Goal: Task Accomplishment & Management: Complete application form

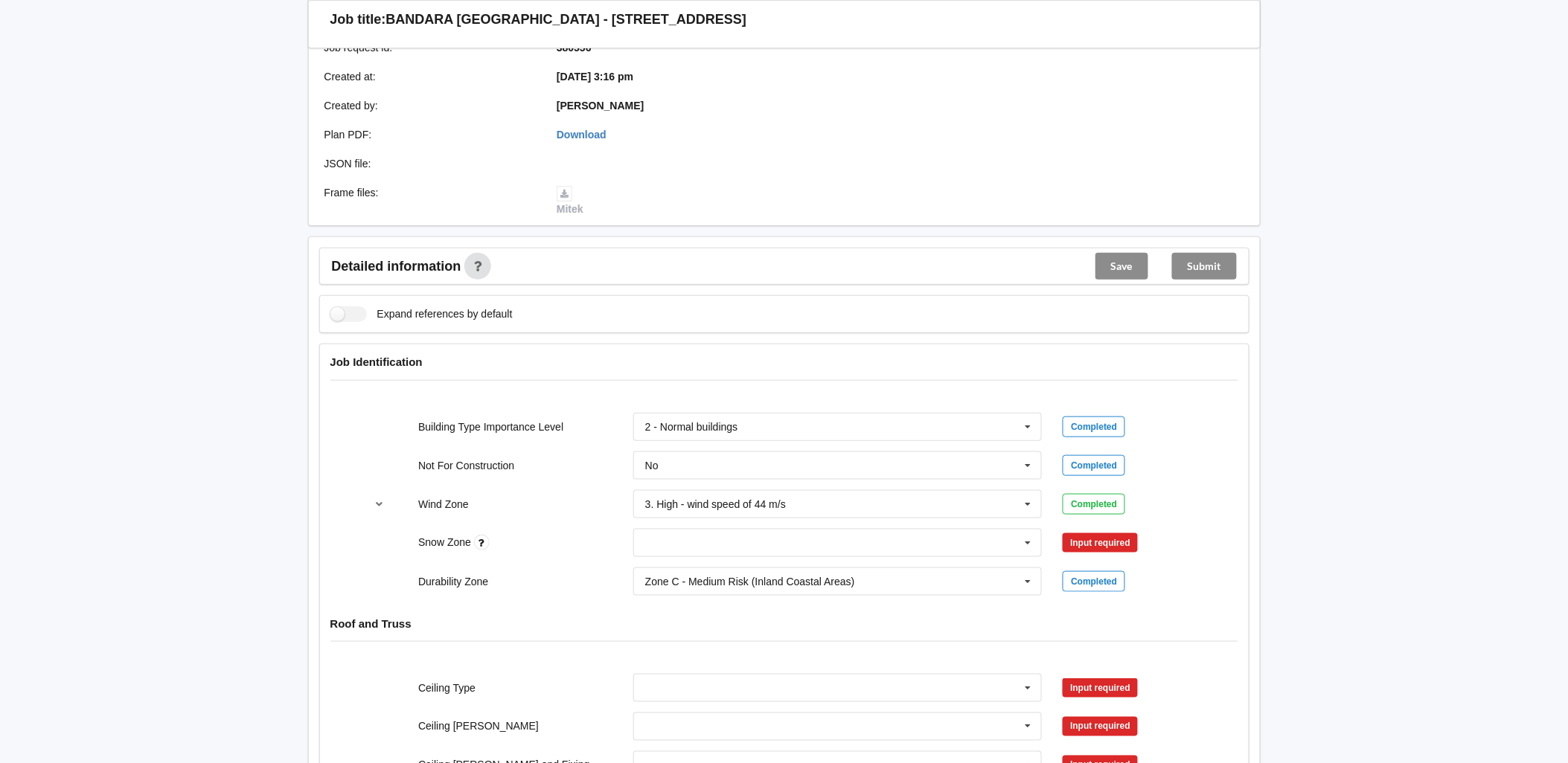
scroll to position [331, 0]
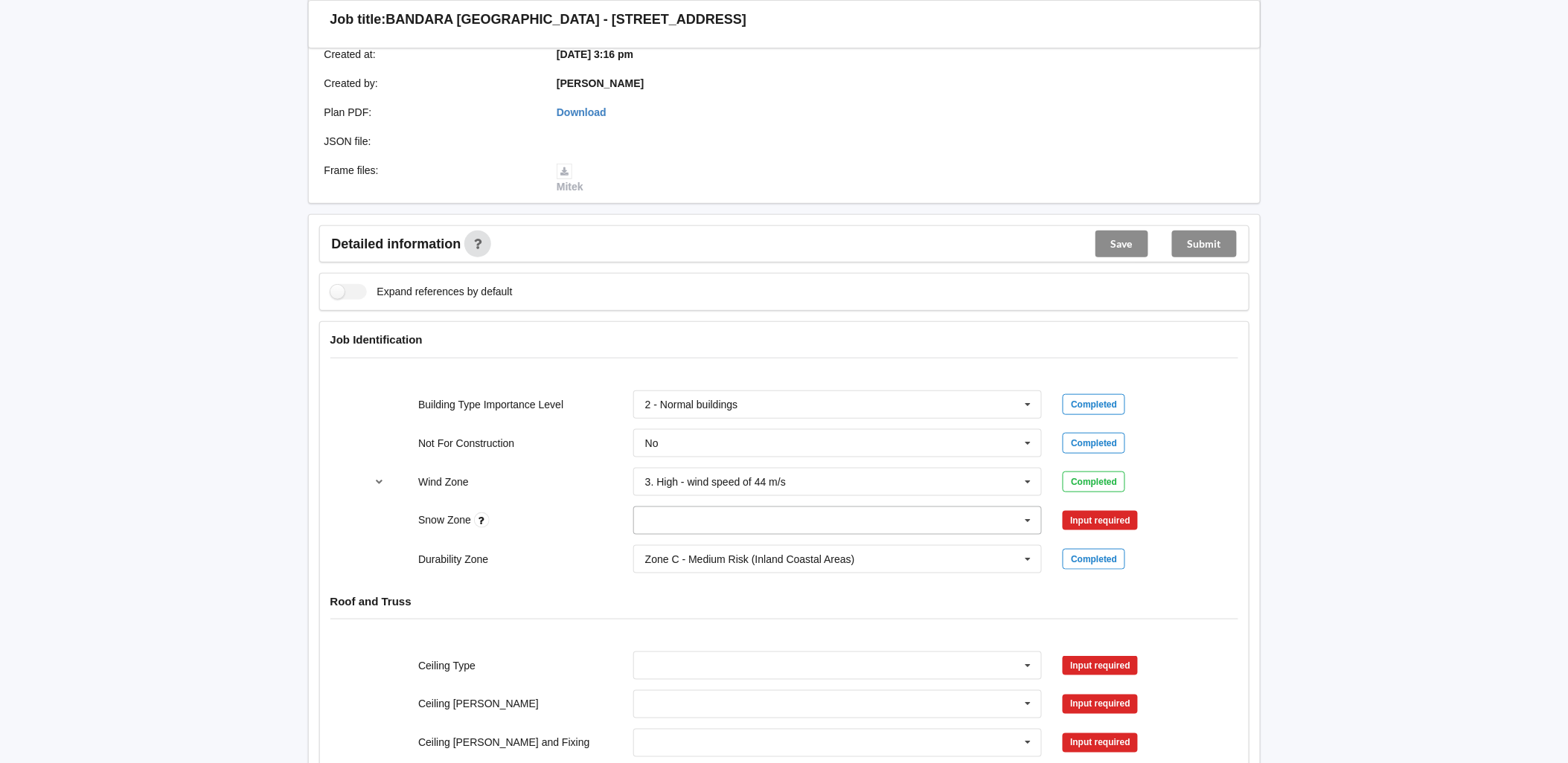
click at [687, 512] on input "text" at bounding box center [838, 520] width 408 height 27
click at [660, 567] on div "N1" at bounding box center [837, 576] width 408 height 28
click at [1091, 509] on button "Confirm input" at bounding box center [1107, 520] width 89 height 24
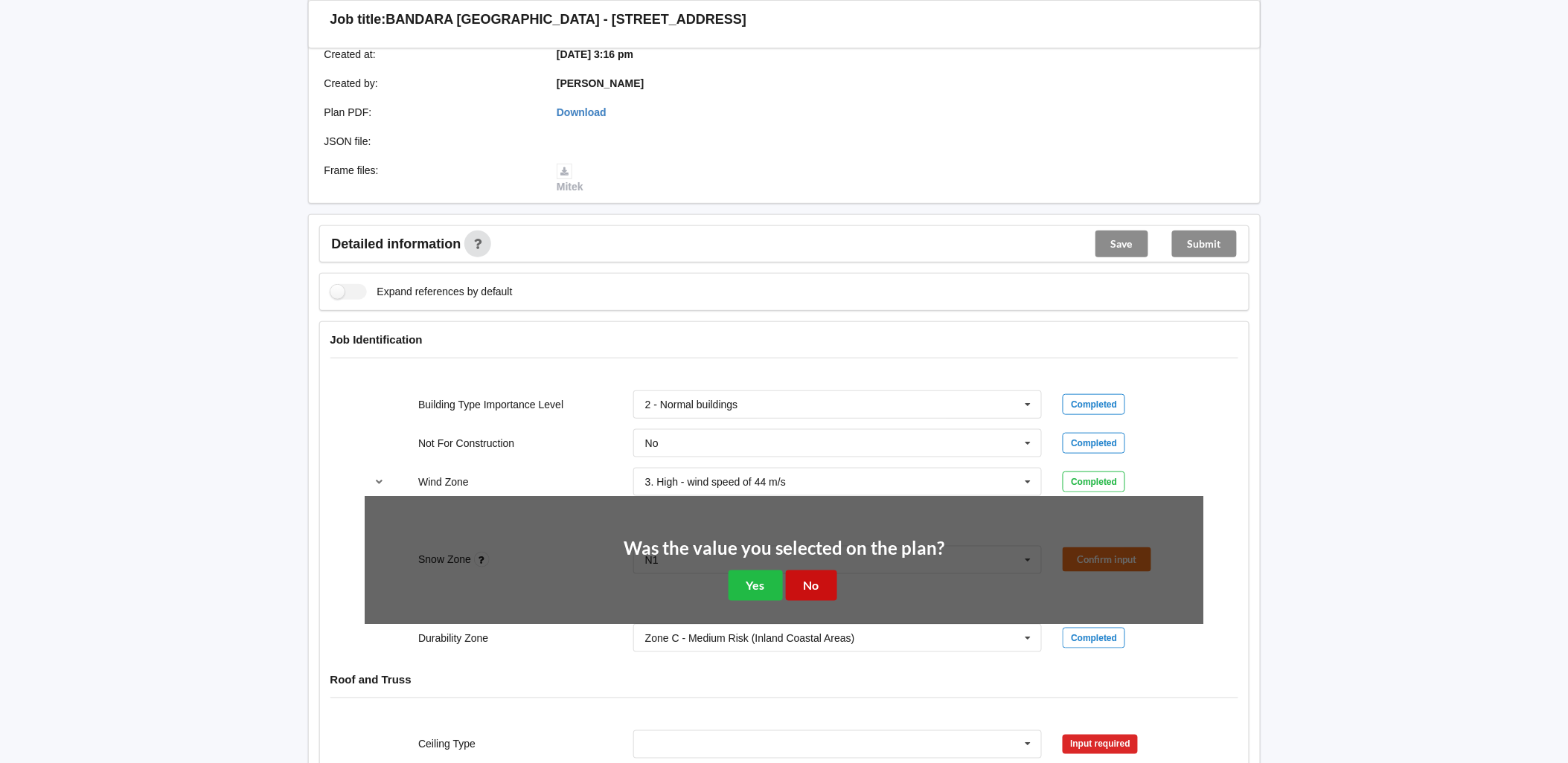
click at [815, 590] on button "No" at bounding box center [811, 585] width 51 height 30
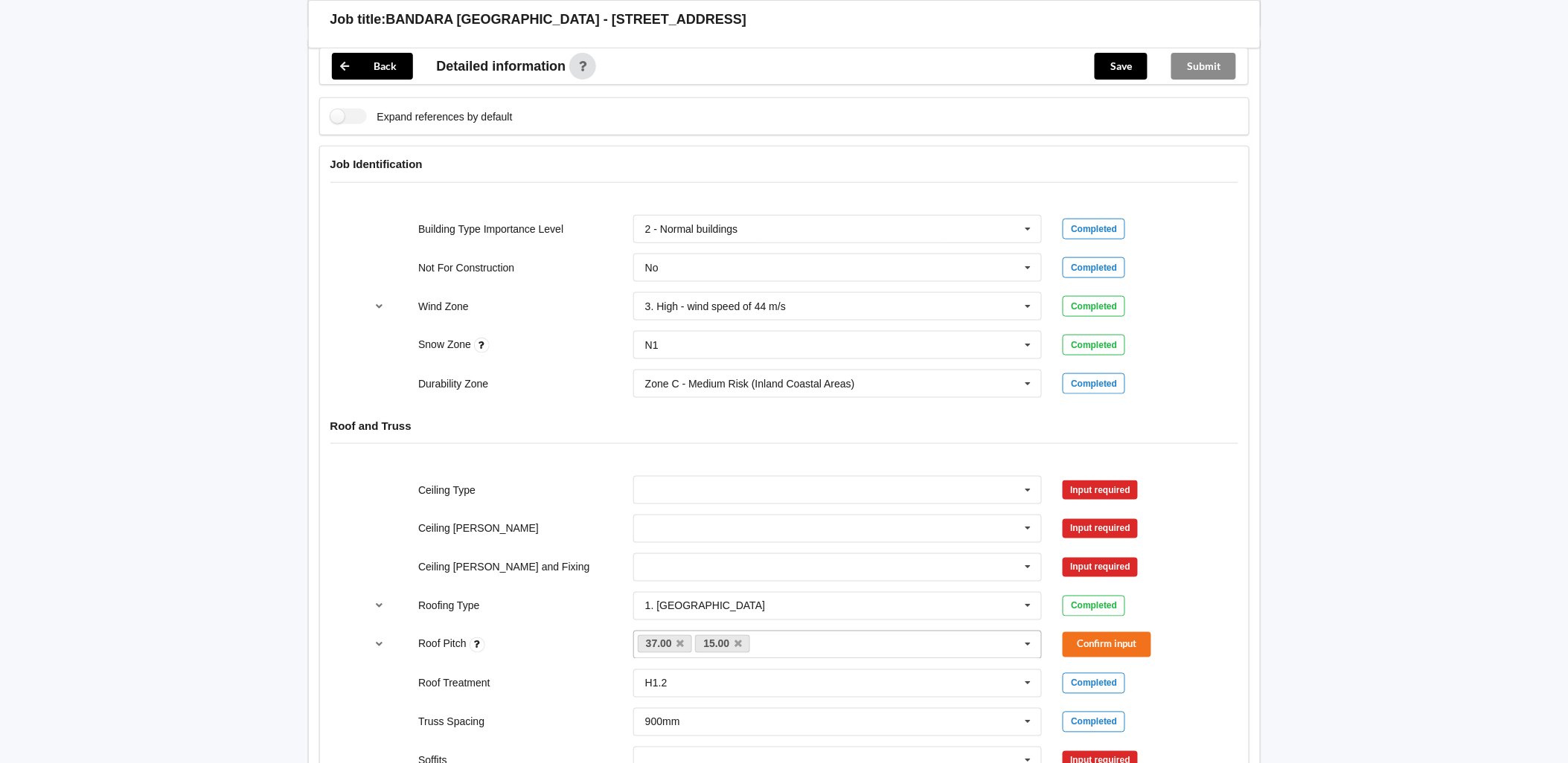
scroll to position [578, 0]
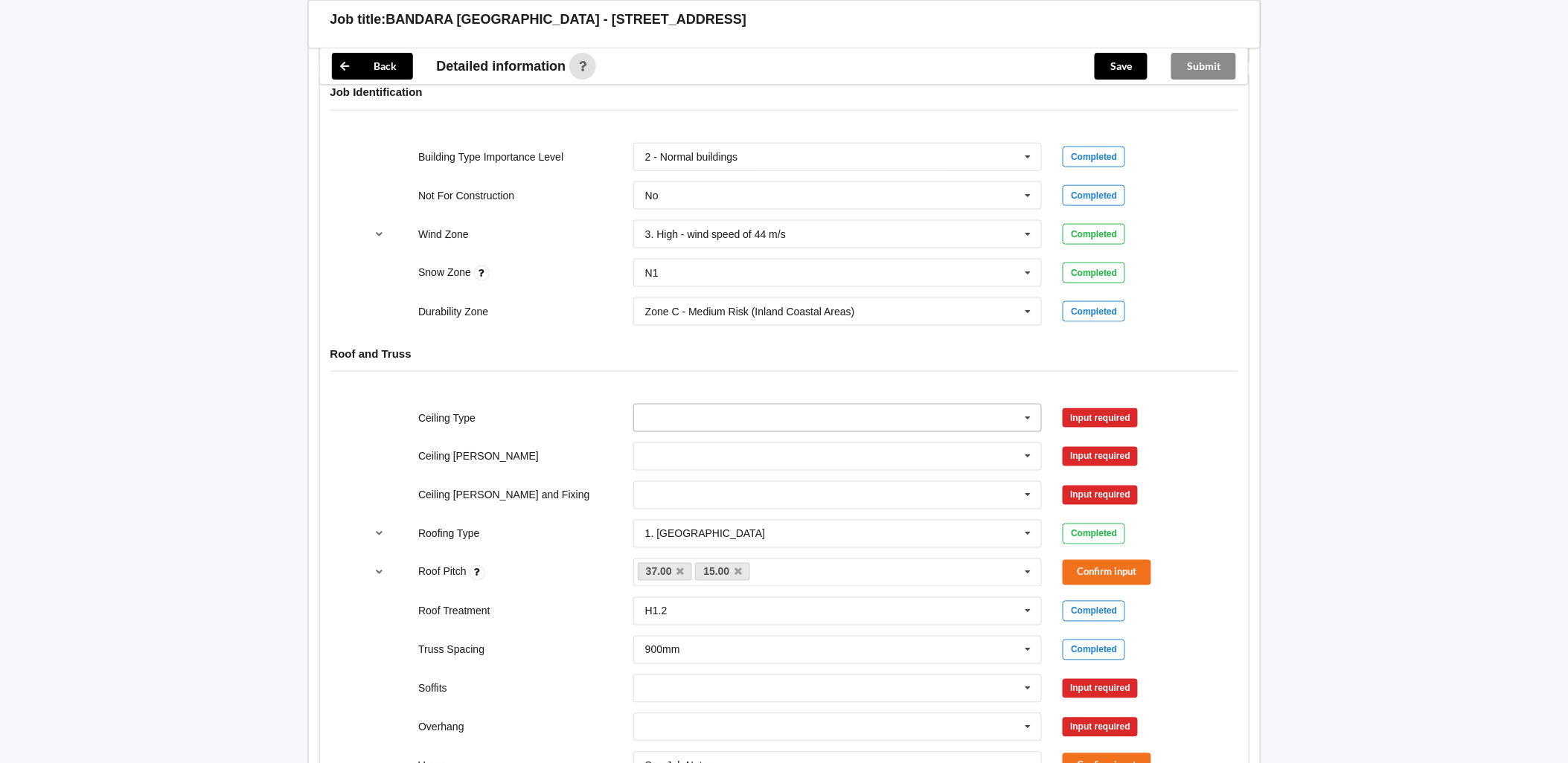
click at [786, 420] on input "text" at bounding box center [838, 418] width 408 height 27
click at [749, 518] on div "13mm Gib" at bounding box center [837, 528] width 408 height 28
click at [1077, 415] on button "Confirm input" at bounding box center [1107, 418] width 89 height 24
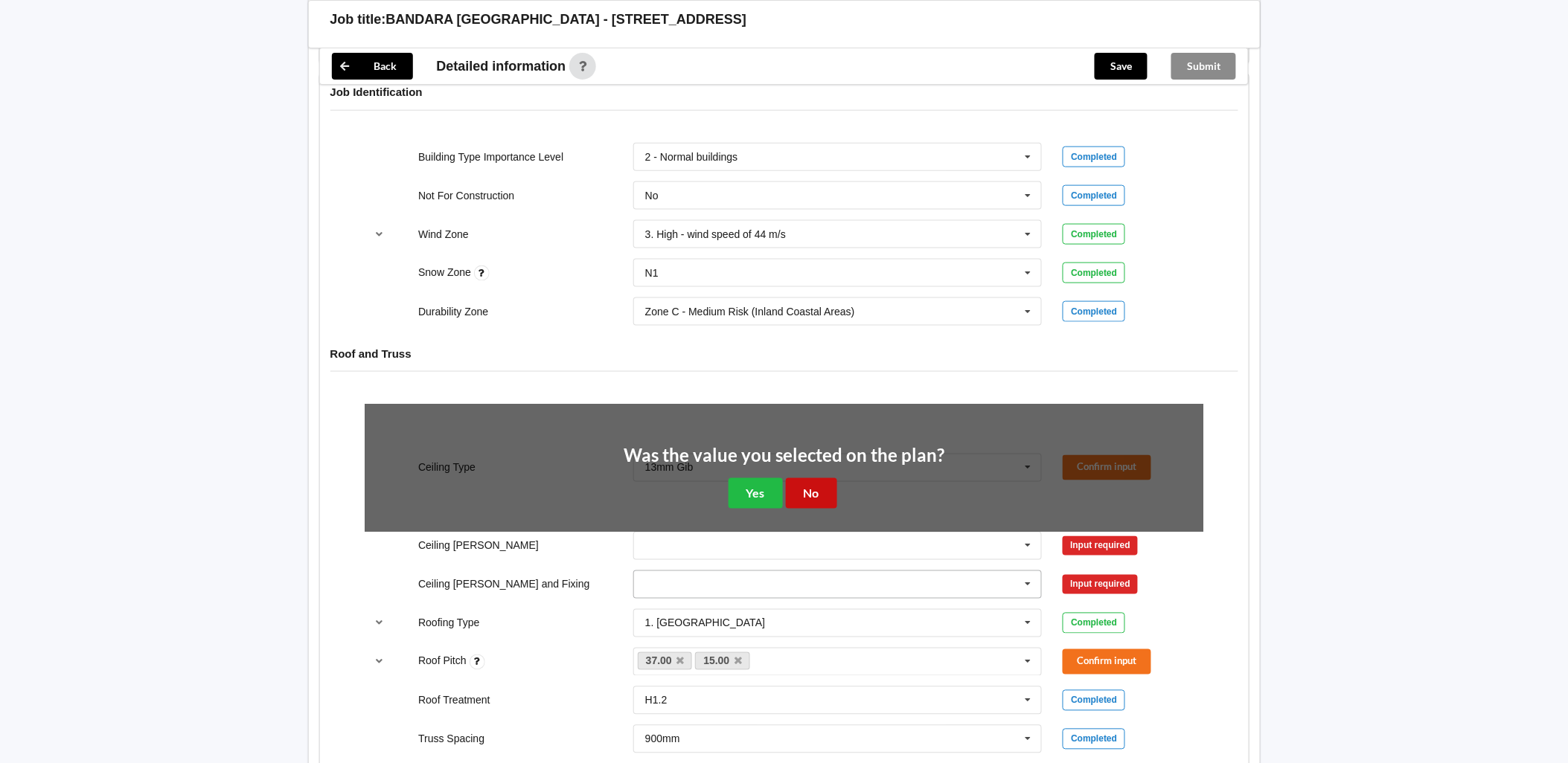
click at [824, 493] on button "No" at bounding box center [811, 493] width 51 height 30
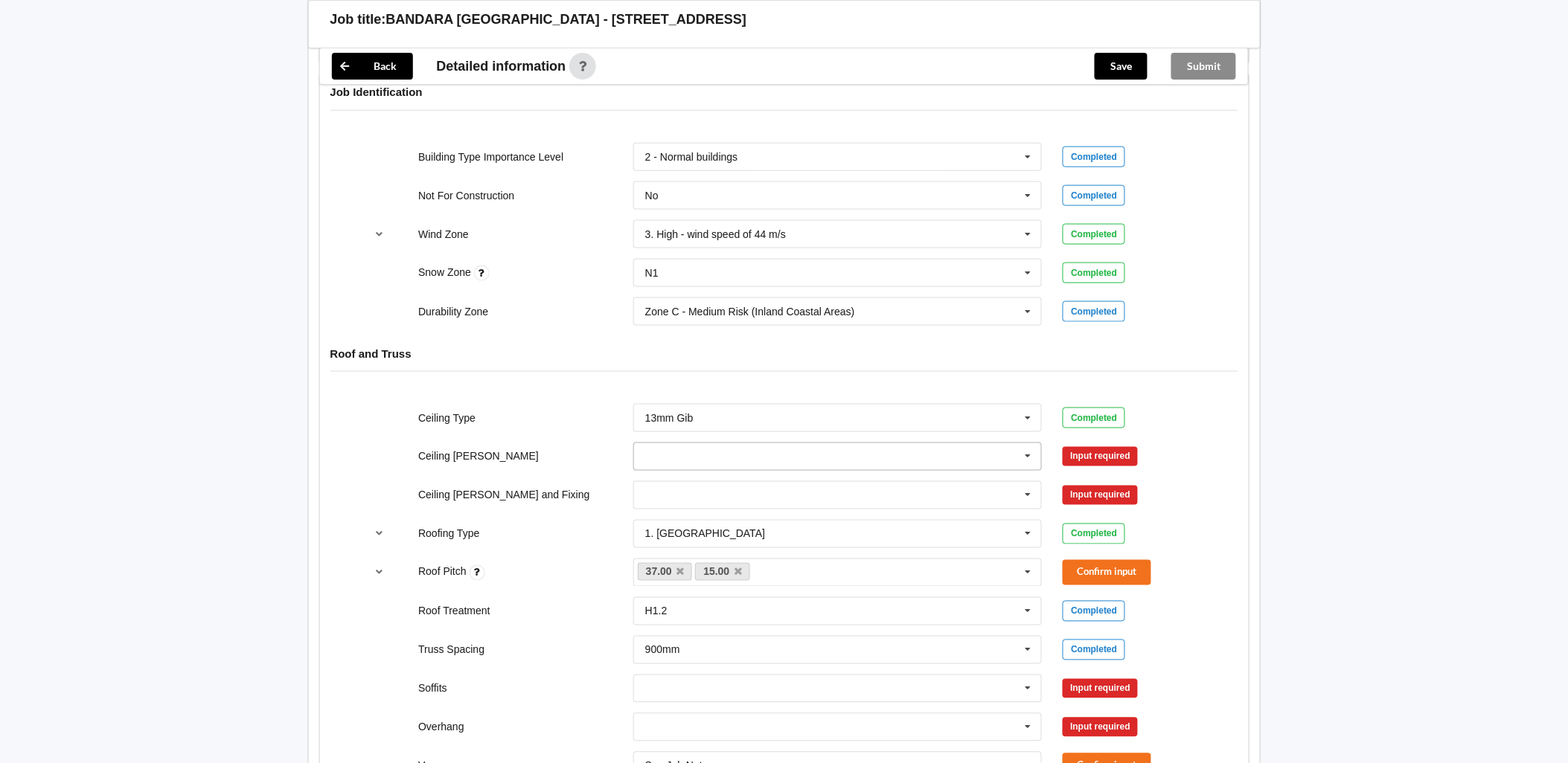
click at [685, 452] on input "text" at bounding box center [838, 457] width 408 height 27
drag, startPoint x: 705, startPoint y: 530, endPoint x: 884, endPoint y: 488, distance: 183.9
click at [711, 533] on div "600mm" at bounding box center [837, 539] width 408 height 28
click at [1096, 454] on button "Confirm input" at bounding box center [1107, 456] width 89 height 24
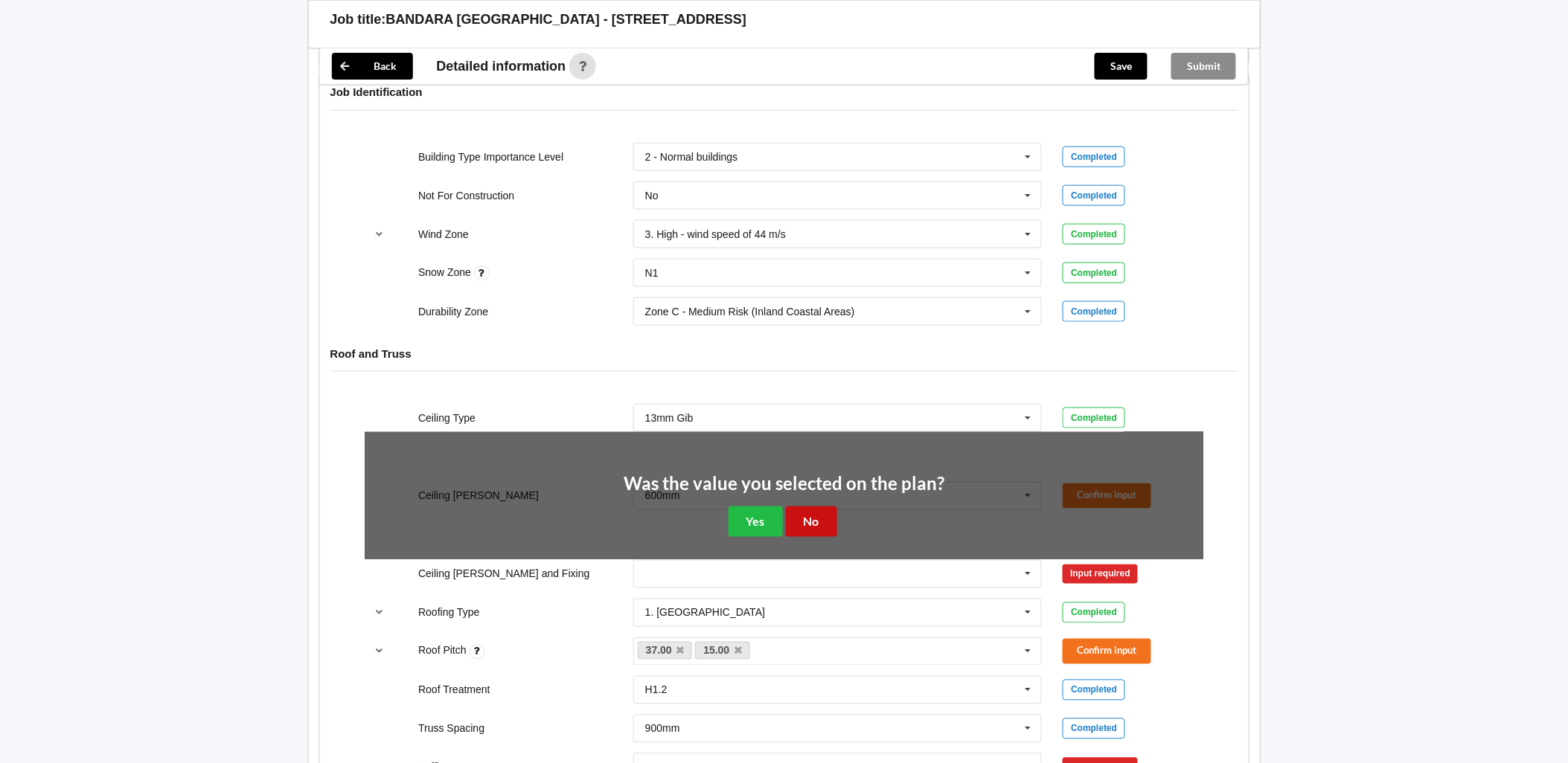
click at [820, 522] on button "No" at bounding box center [811, 521] width 51 height 30
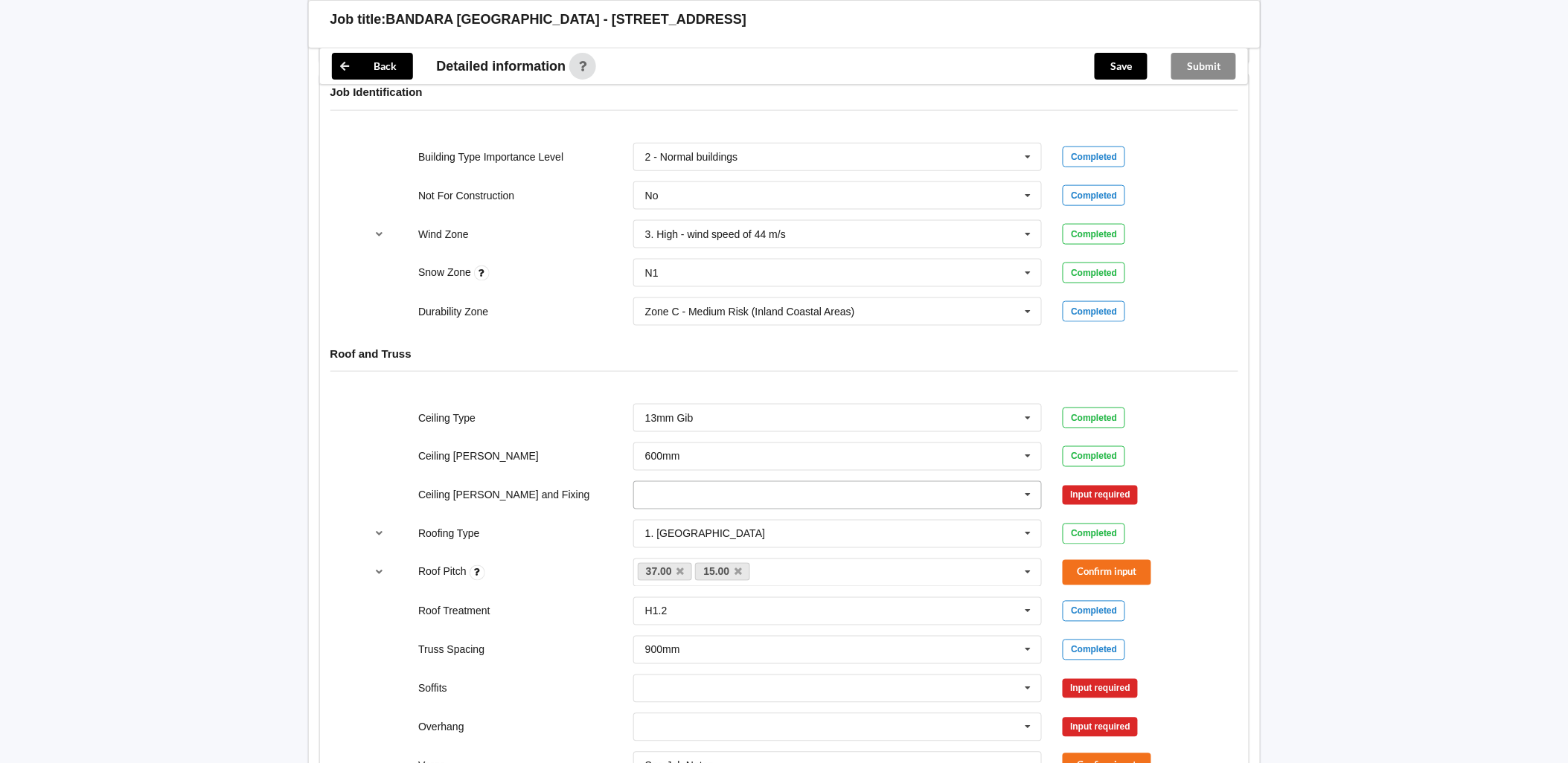
click at [765, 506] on input "text" at bounding box center [838, 495] width 408 height 27
click at [754, 522] on div "Direct Fixed Metal" at bounding box center [837, 523] width 408 height 28
click at [1008, 489] on input "text" at bounding box center [838, 495] width 408 height 27
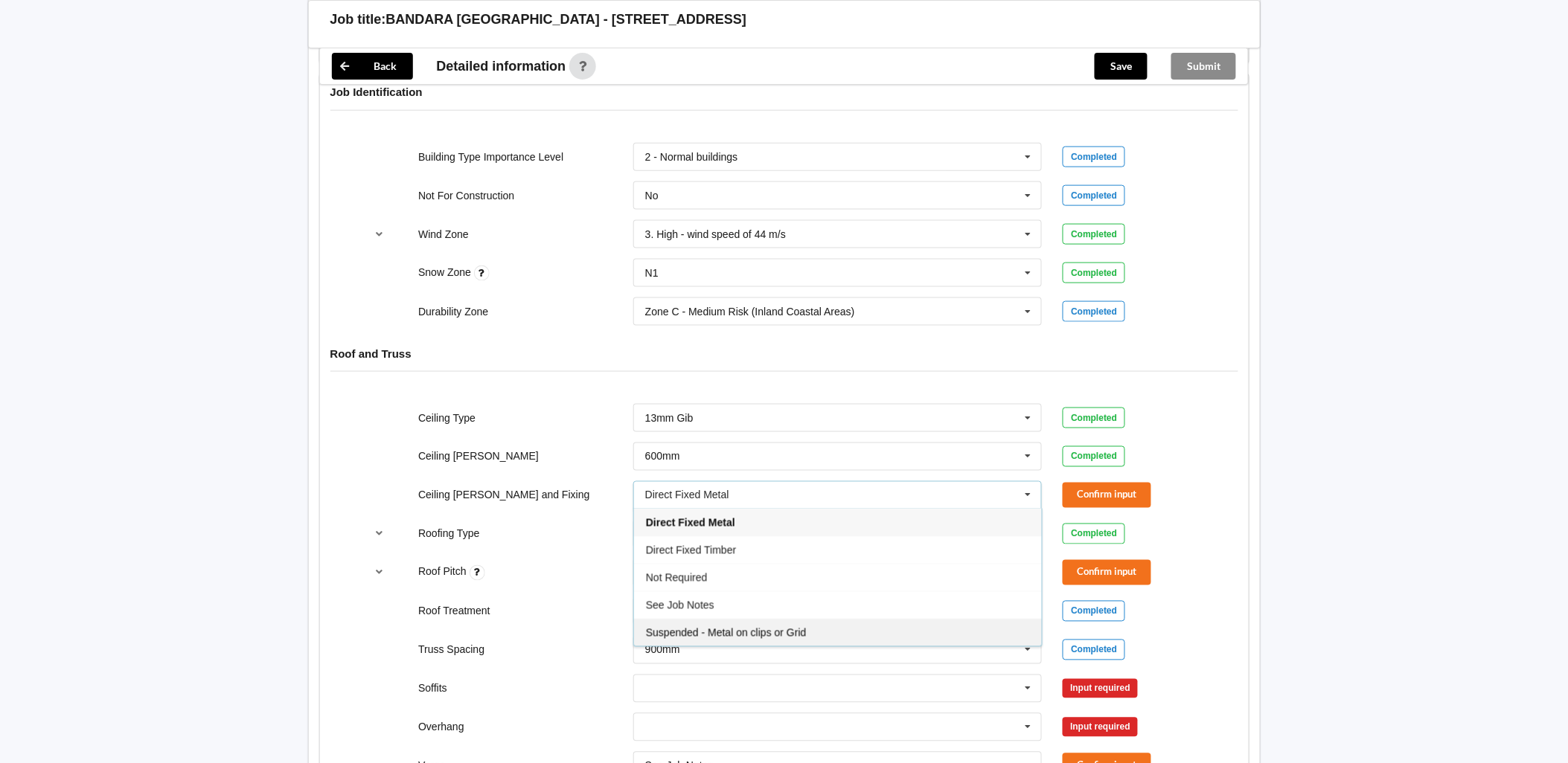
click at [829, 627] on div "Suspended - Metal on clips or Grid" at bounding box center [837, 633] width 408 height 28
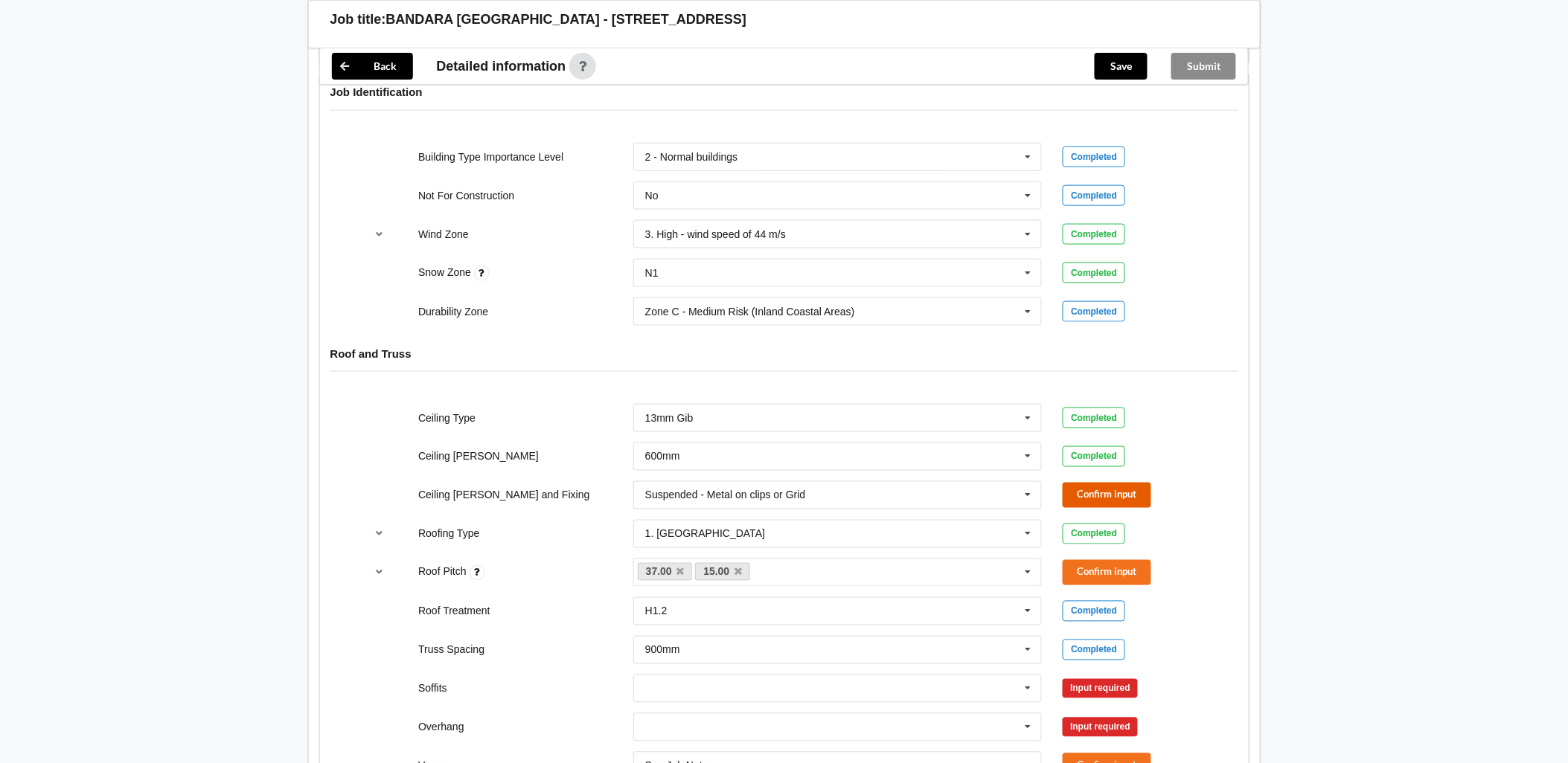
click at [1099, 489] on button "Confirm input" at bounding box center [1107, 495] width 89 height 24
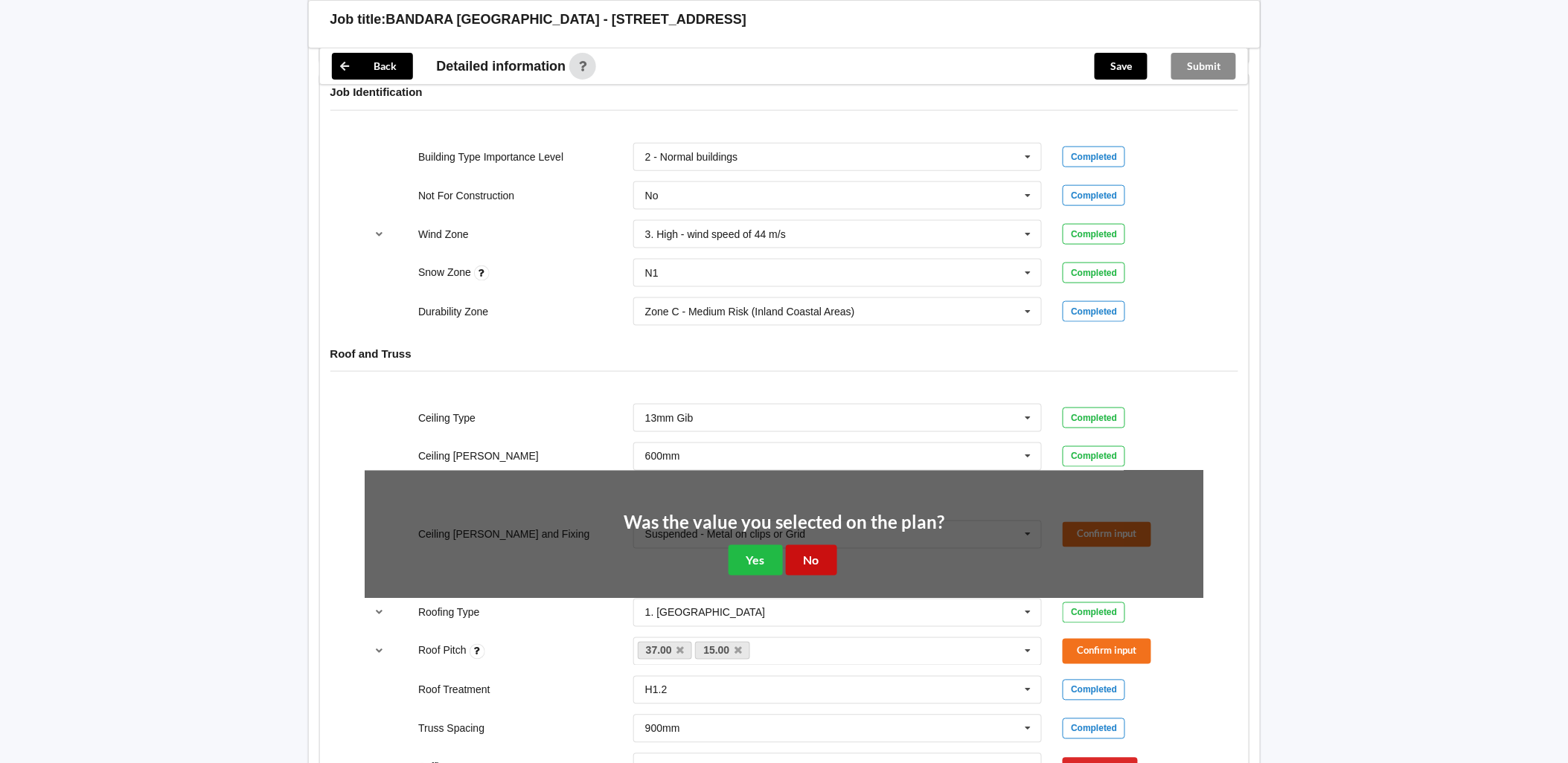
click at [815, 554] on button "No" at bounding box center [811, 560] width 51 height 30
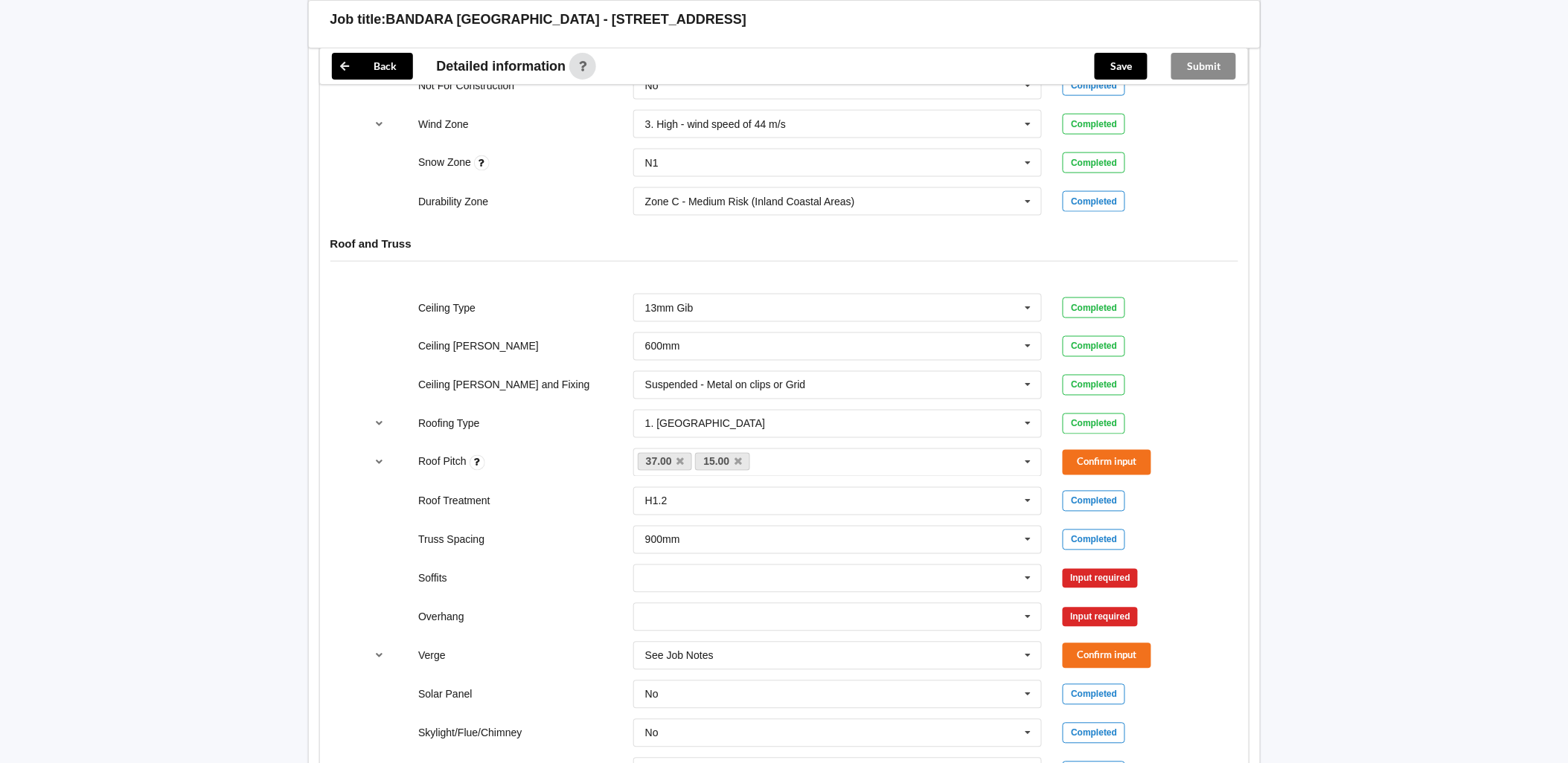
scroll to position [660, 0]
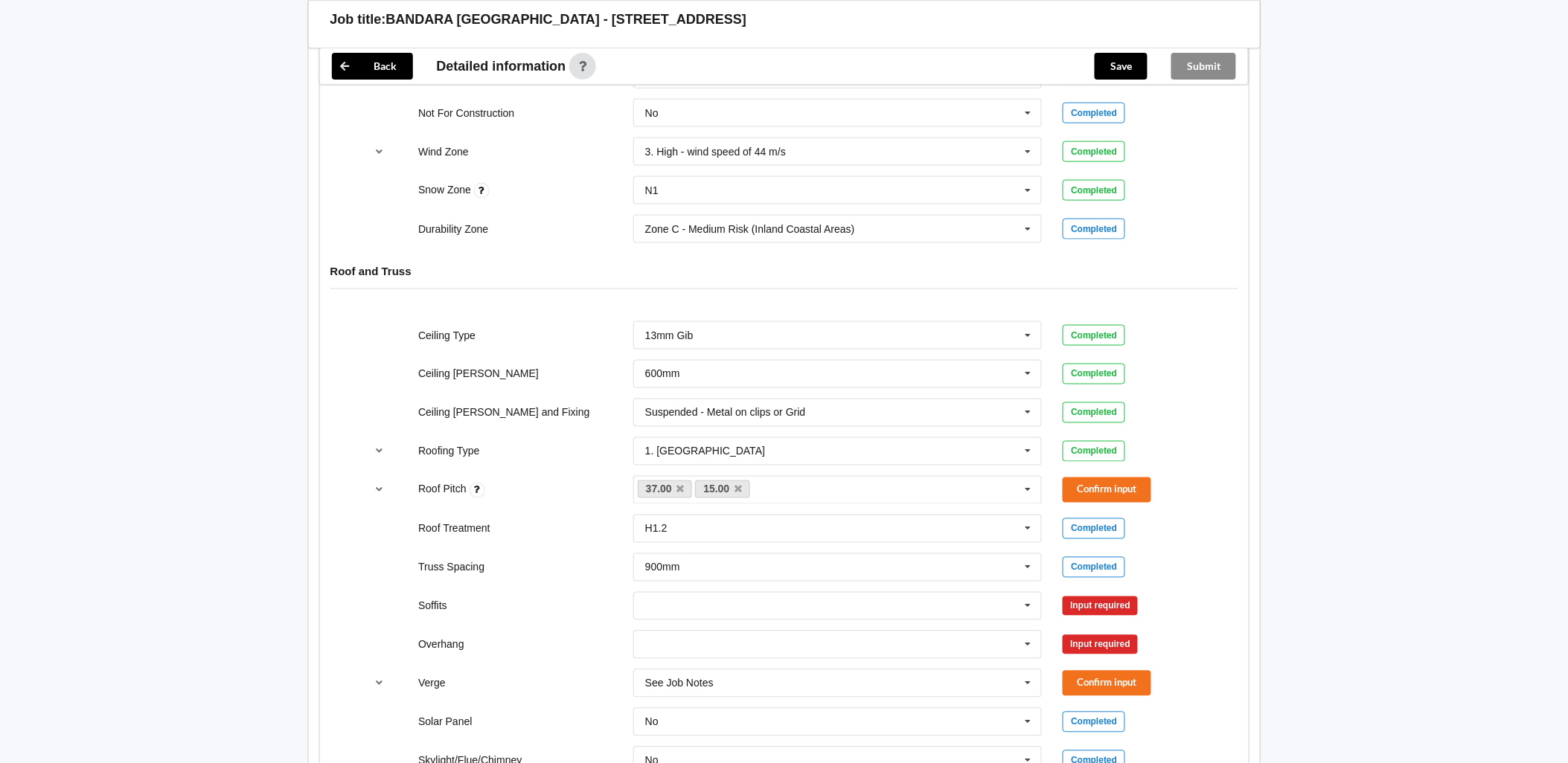
drag, startPoint x: 682, startPoint y: 489, endPoint x: 626, endPoint y: 476, distance: 57.5
click at [682, 489] on icon at bounding box center [680, 490] width 7 height 10
click at [1106, 487] on button "Confirm input" at bounding box center [1107, 490] width 89 height 24
click at [891, 595] on input "text" at bounding box center [838, 606] width 408 height 27
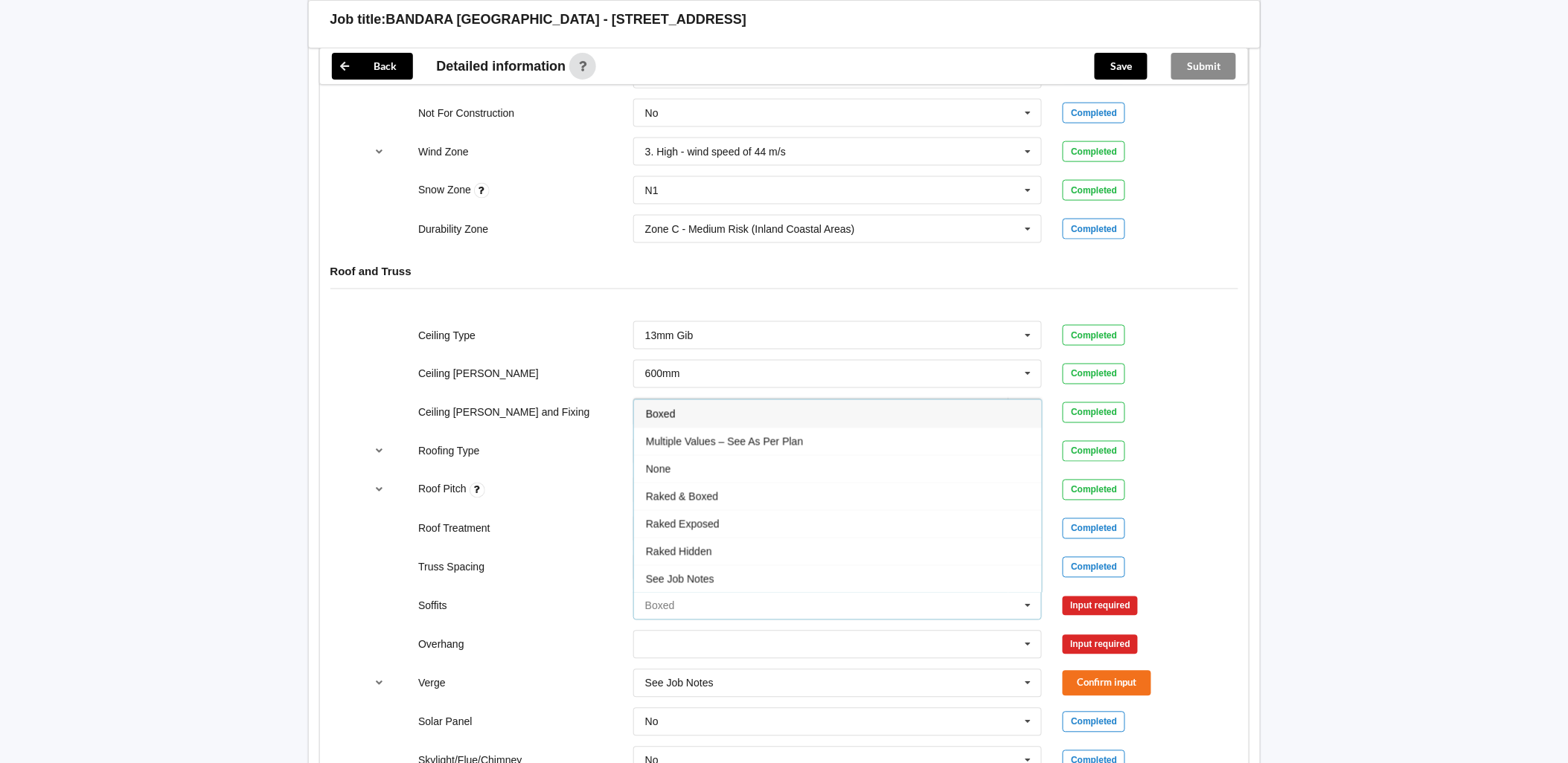
click at [702, 601] on input "text" at bounding box center [838, 606] width 408 height 27
click at [739, 414] on div "Boxed" at bounding box center [837, 414] width 408 height 28
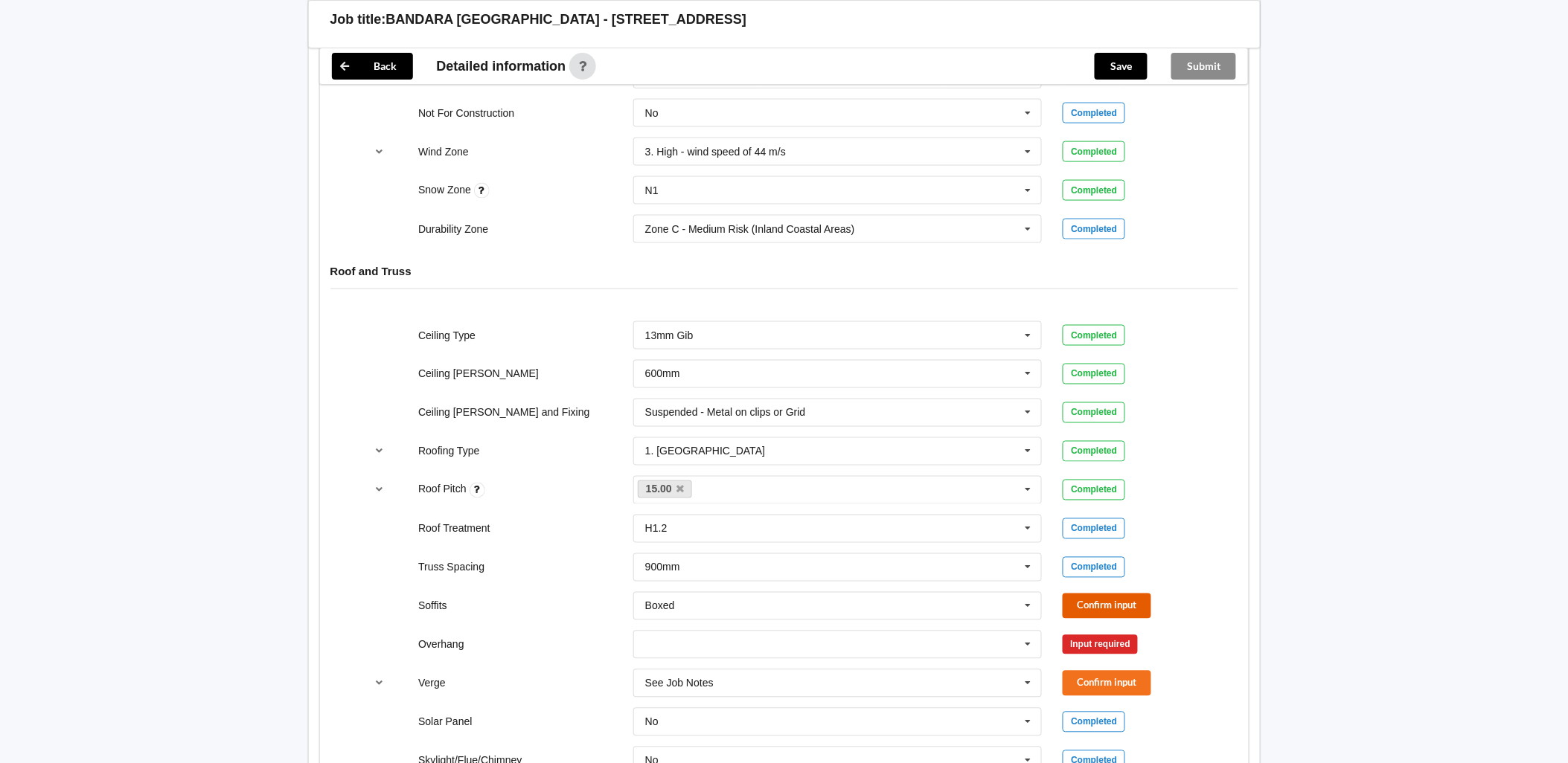
click at [1098, 610] on button "Confirm input" at bounding box center [1107, 606] width 89 height 24
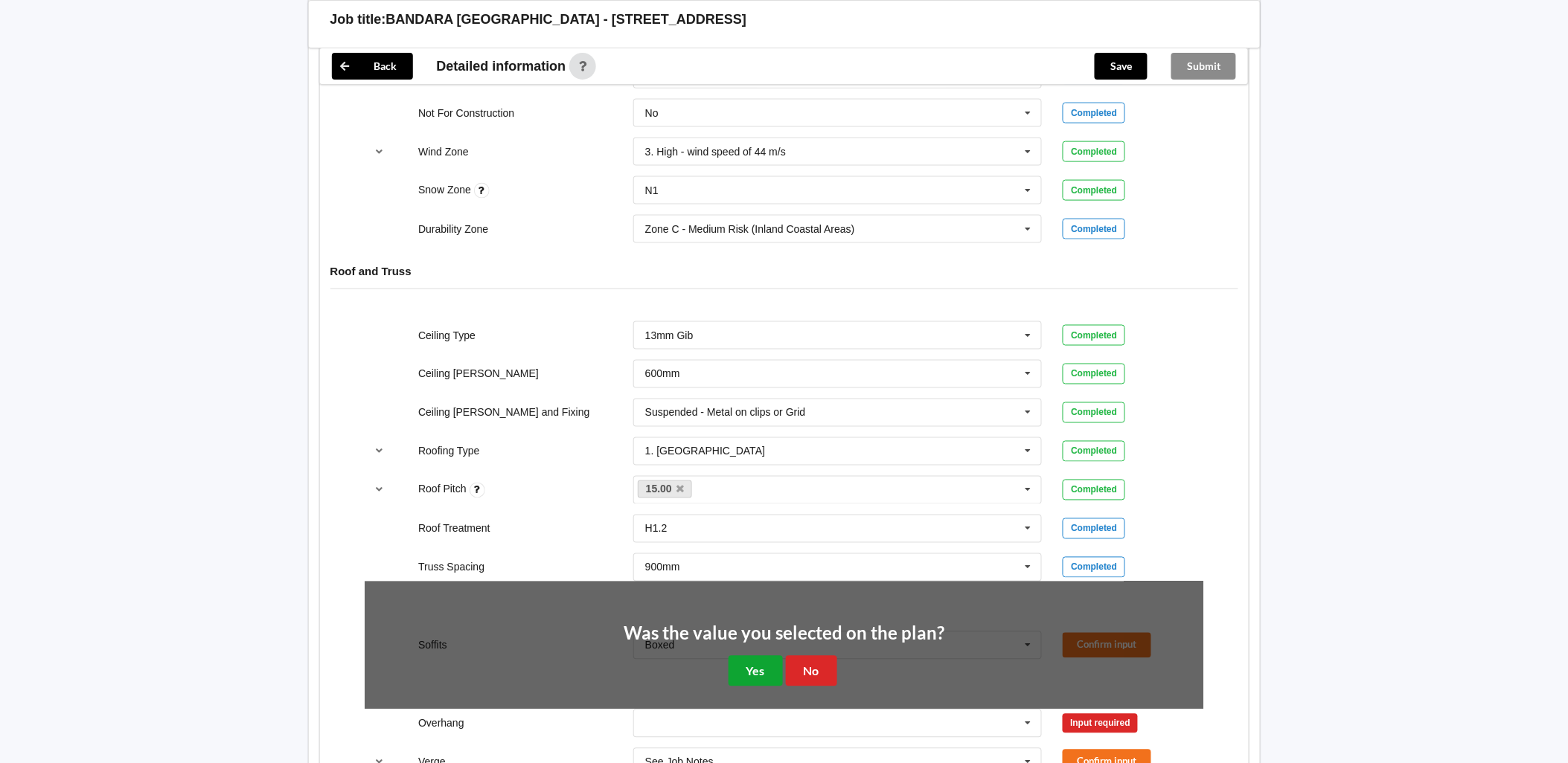
click at [752, 672] on button "Yes" at bounding box center [755, 671] width 55 height 30
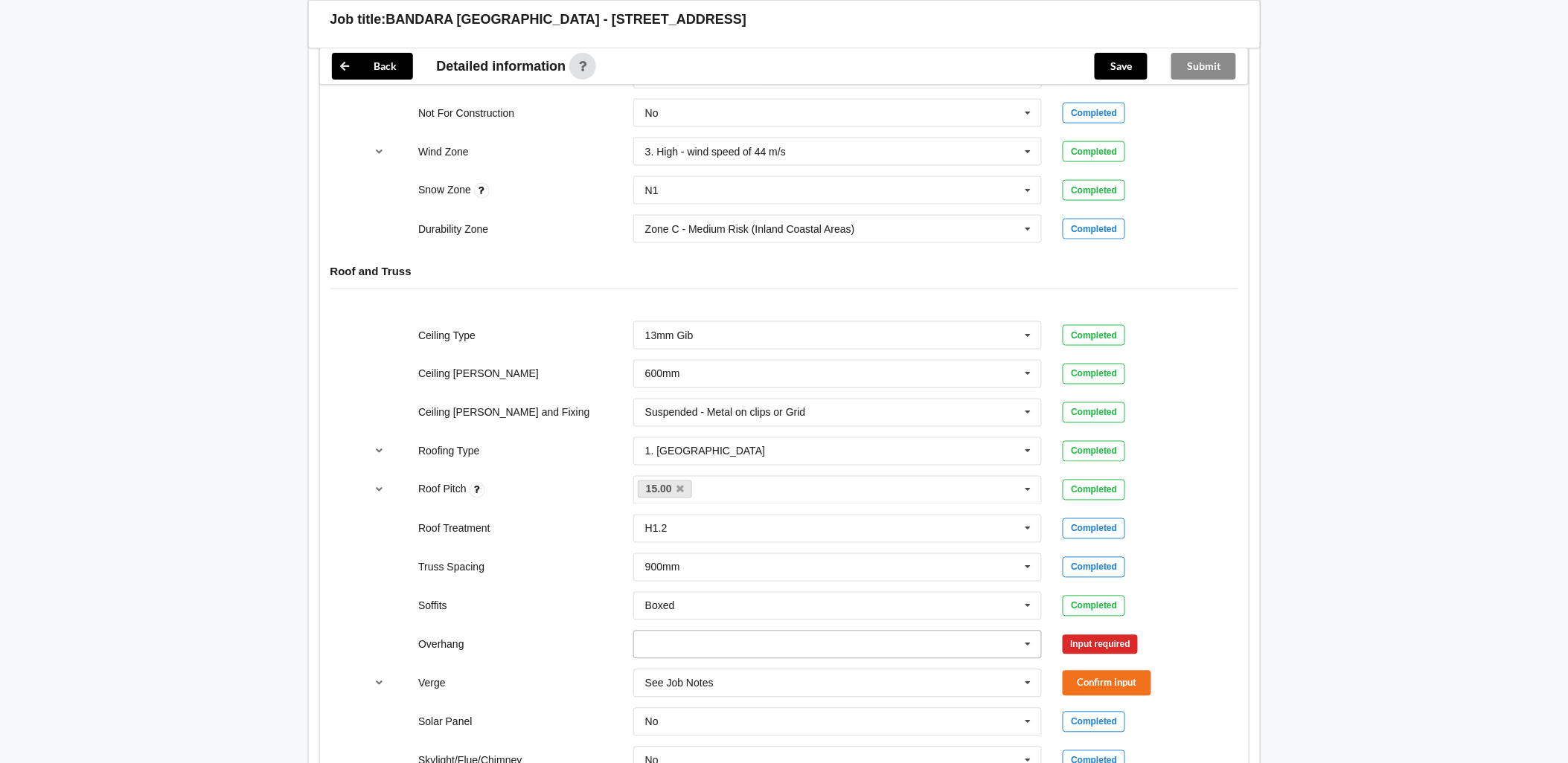
click at [792, 634] on input "text" at bounding box center [838, 645] width 408 height 27
drag, startPoint x: 746, startPoint y: 481, endPoint x: 834, endPoint y: 484, distance: 88.1
click at [746, 481] on div "450mm" at bounding box center [837, 480] width 408 height 28
click at [1142, 637] on button "Confirm input" at bounding box center [1107, 645] width 89 height 24
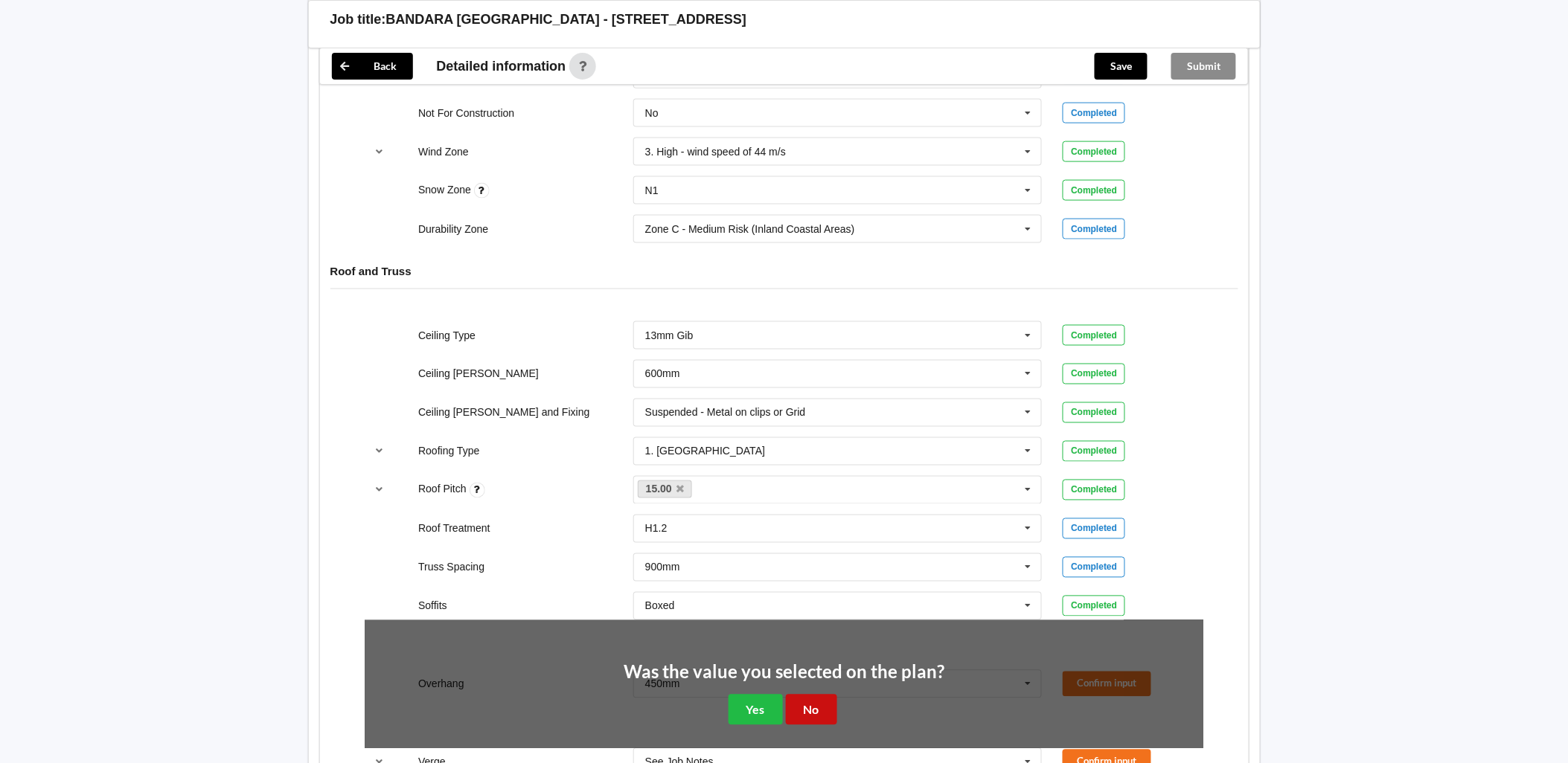
click at [813, 708] on button "No" at bounding box center [811, 709] width 51 height 30
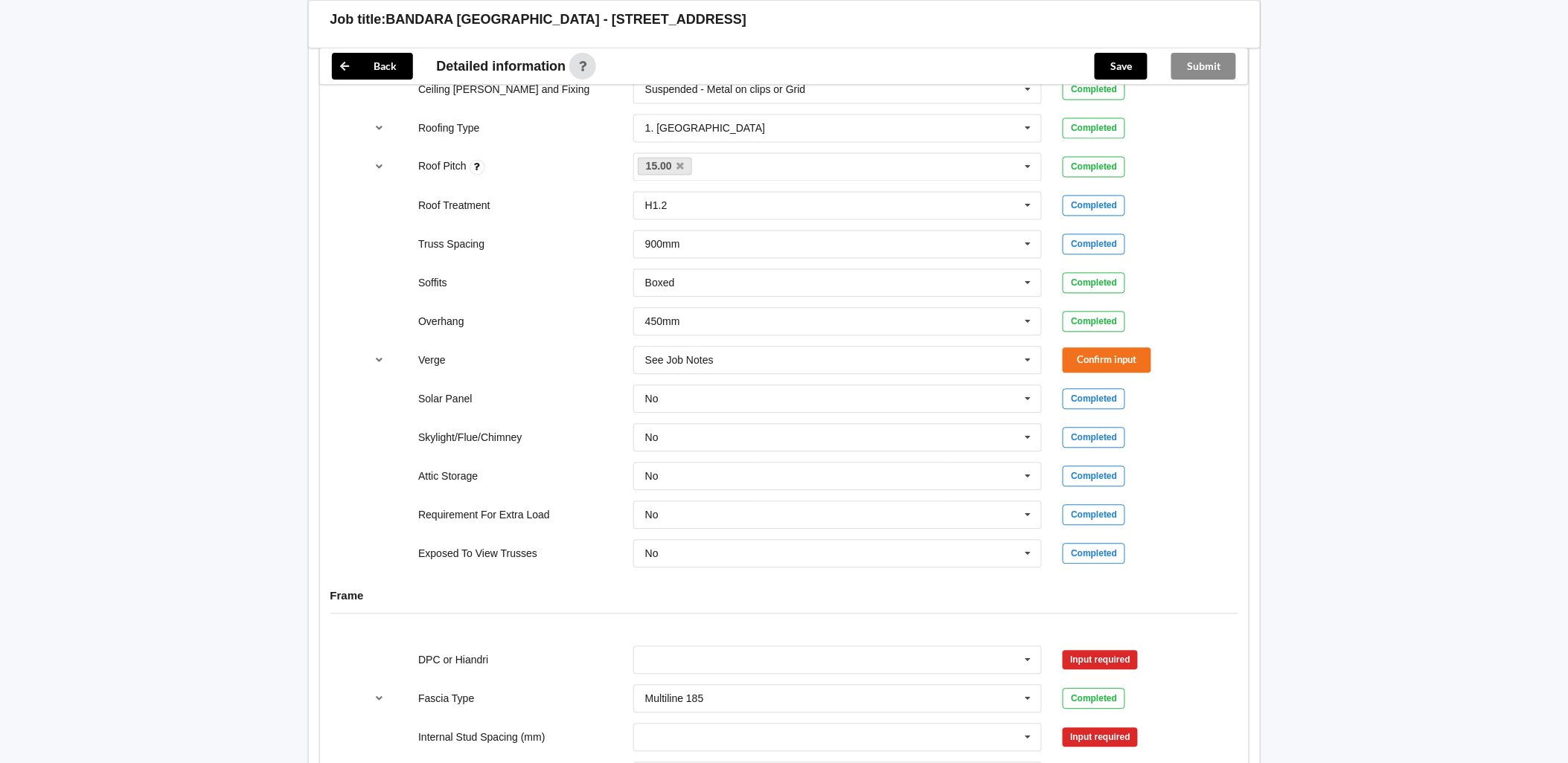
scroll to position [961, 0]
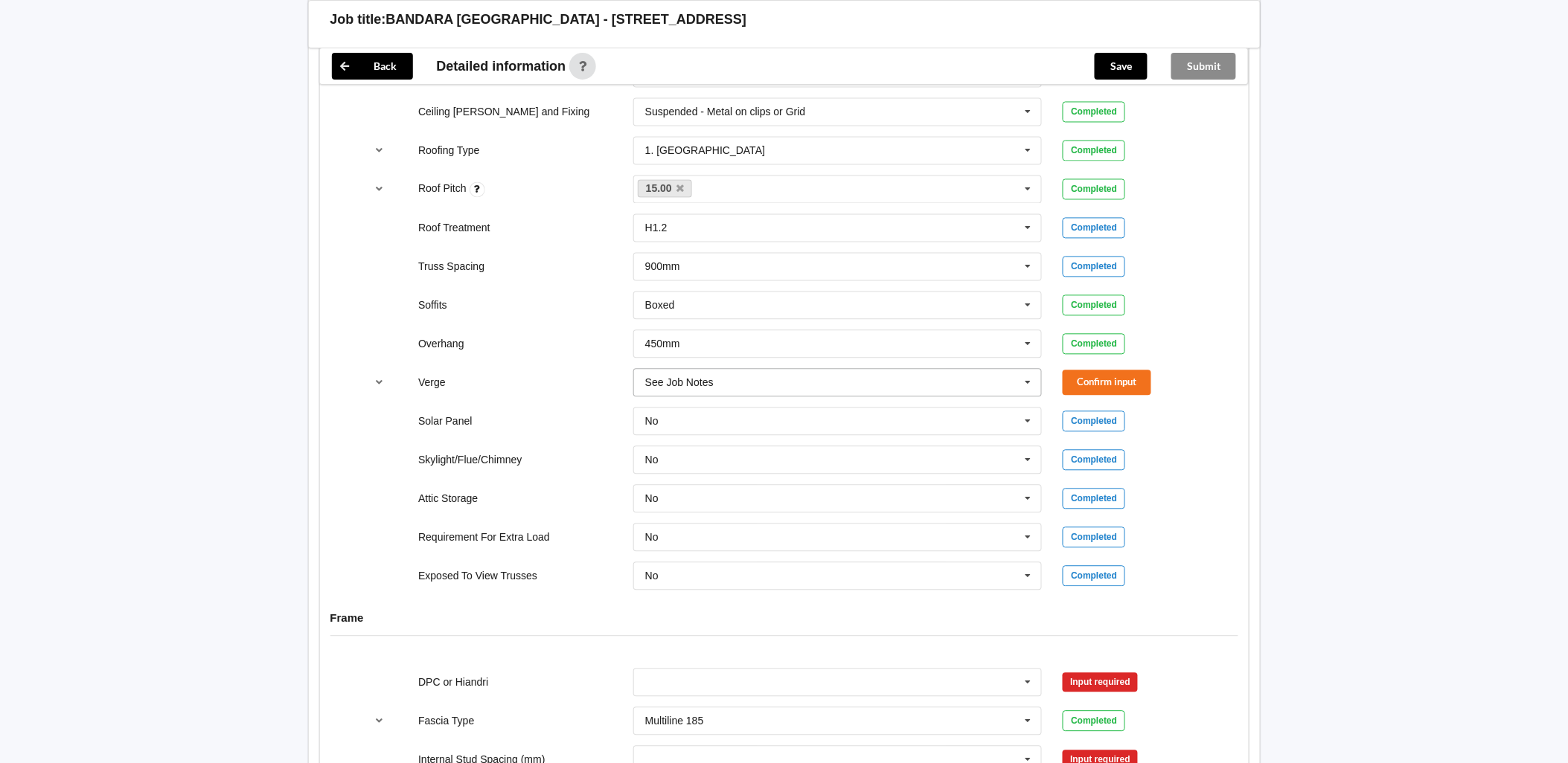
click at [1017, 389] on icon at bounding box center [1028, 384] width 22 height 28
click at [677, 469] on span "450mm" at bounding box center [663, 466] width 35 height 12
click at [1112, 377] on button "Confirm input" at bounding box center [1107, 383] width 89 height 24
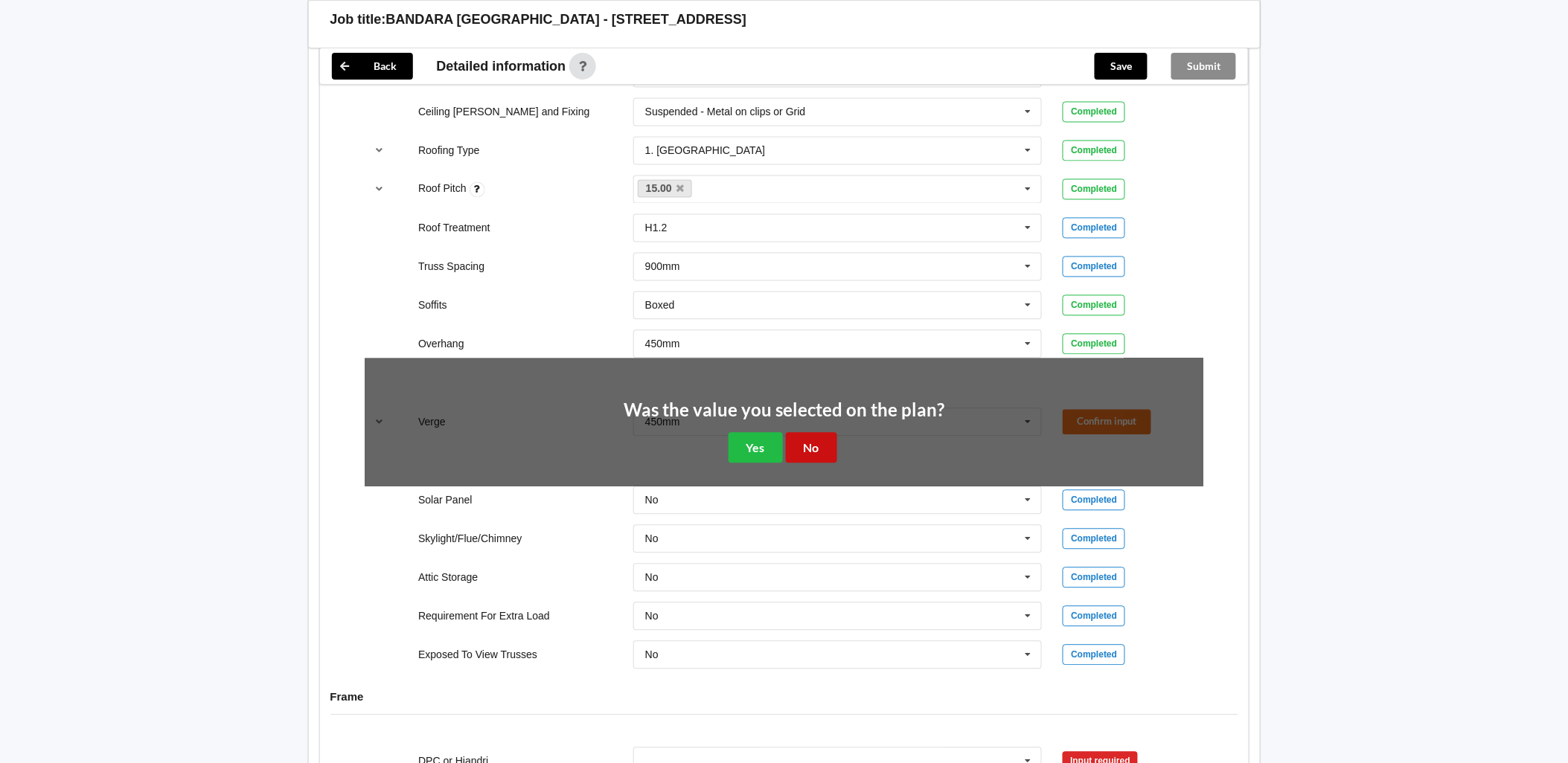
click at [819, 447] on button "No" at bounding box center [811, 448] width 51 height 30
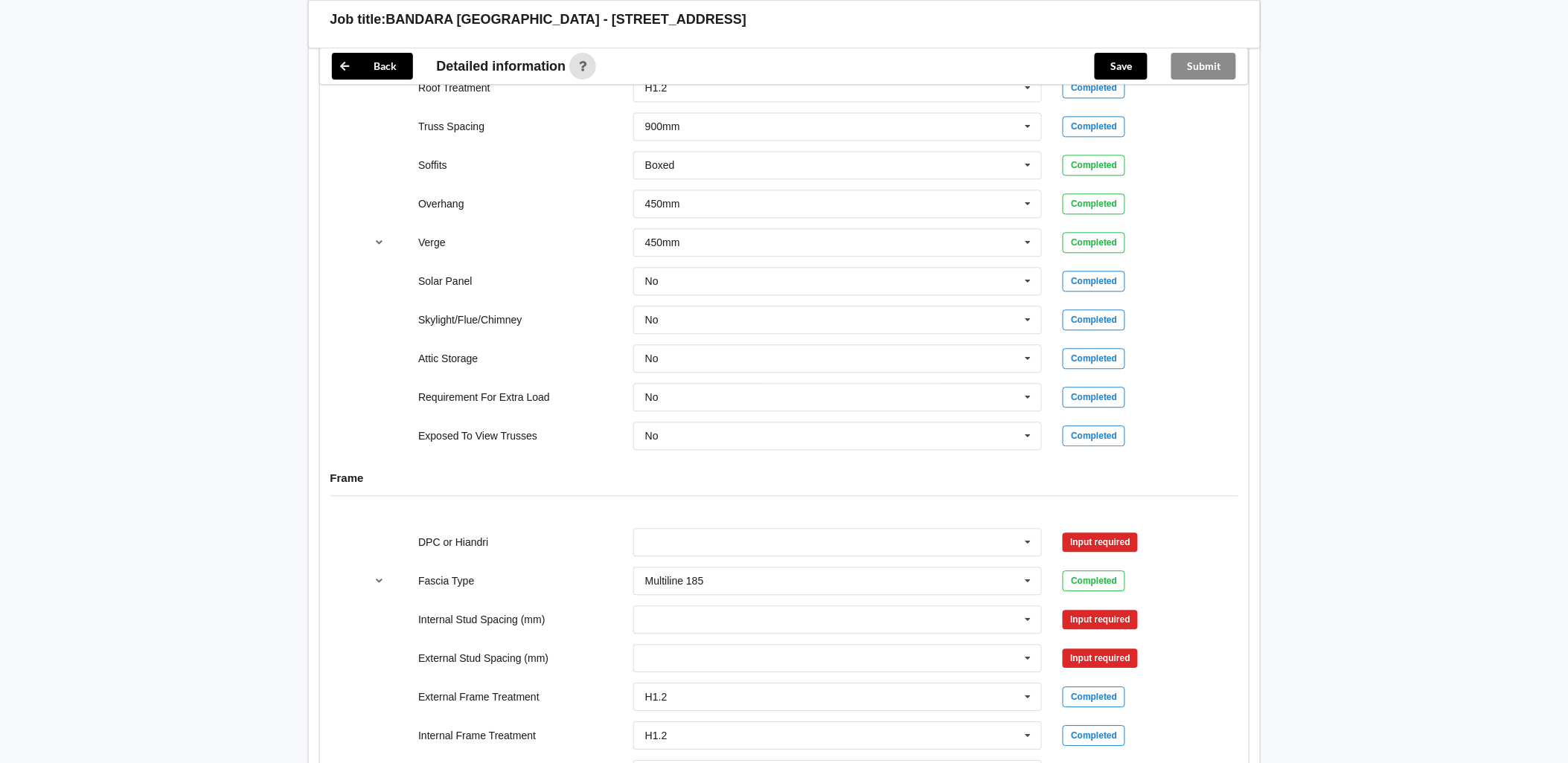
scroll to position [1209, 0]
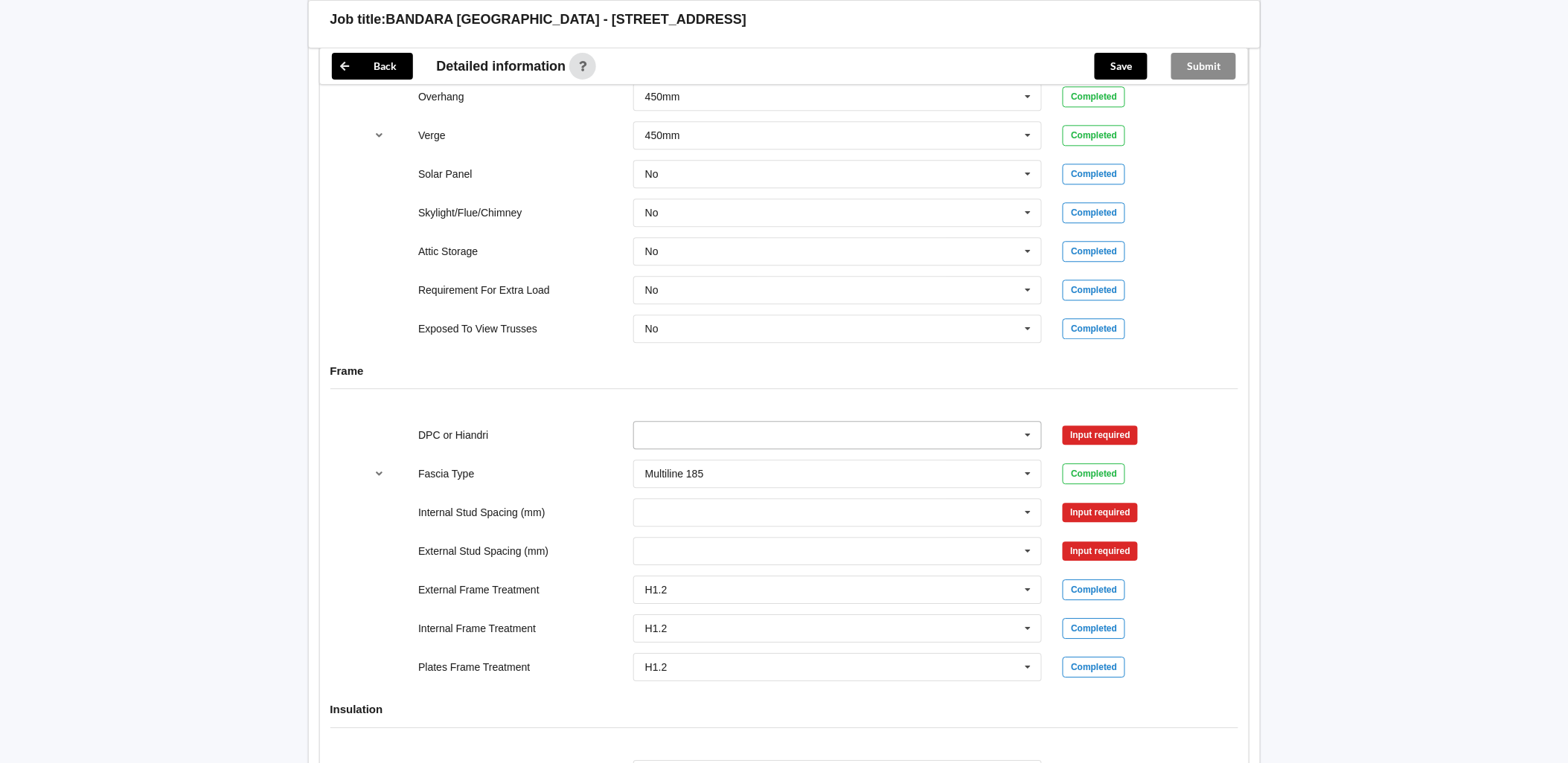
click at [798, 425] on input "text" at bounding box center [838, 435] width 408 height 27
click at [696, 454] on div "DPC Fitted" at bounding box center [837, 463] width 408 height 28
click at [1132, 436] on button "Confirm input" at bounding box center [1107, 436] width 89 height 24
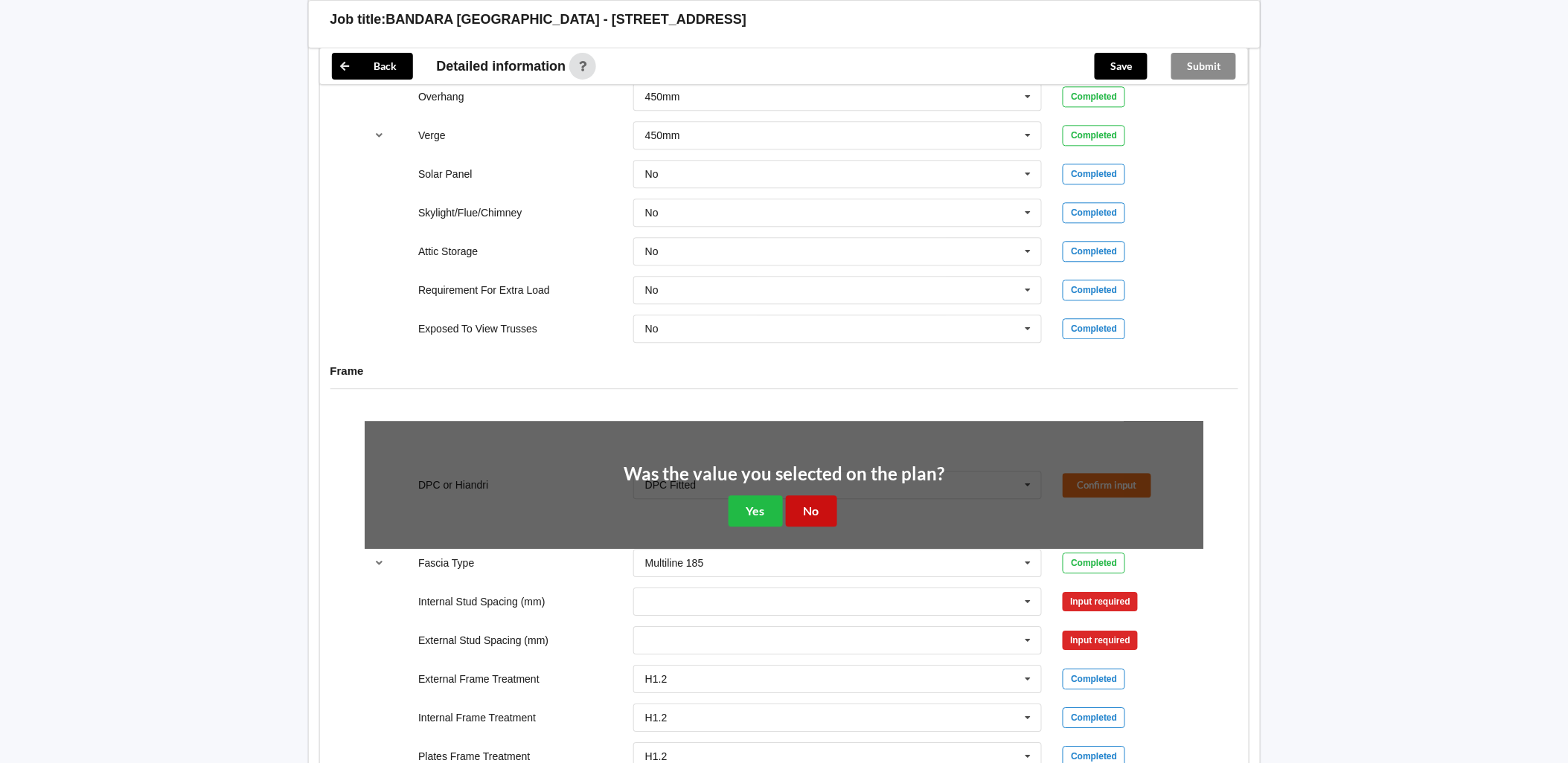
click at [806, 511] on button "No" at bounding box center [811, 511] width 51 height 30
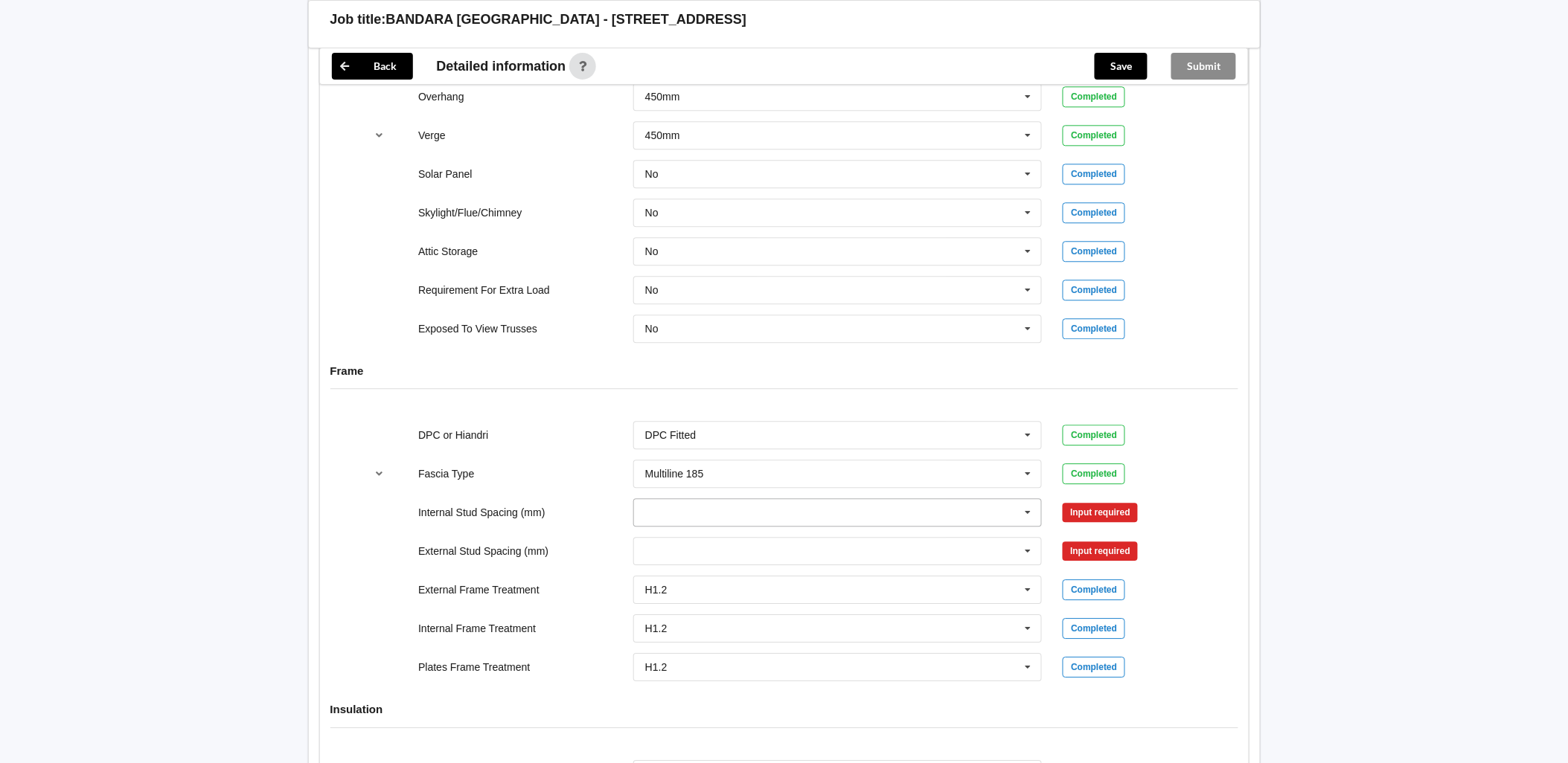
click at [1023, 518] on icon at bounding box center [1028, 513] width 22 height 28
click at [828, 681] on div "Multiple Values – See As Per Plan" at bounding box center [837, 677] width 408 height 28
click at [1030, 556] on icon at bounding box center [1028, 552] width 22 height 28
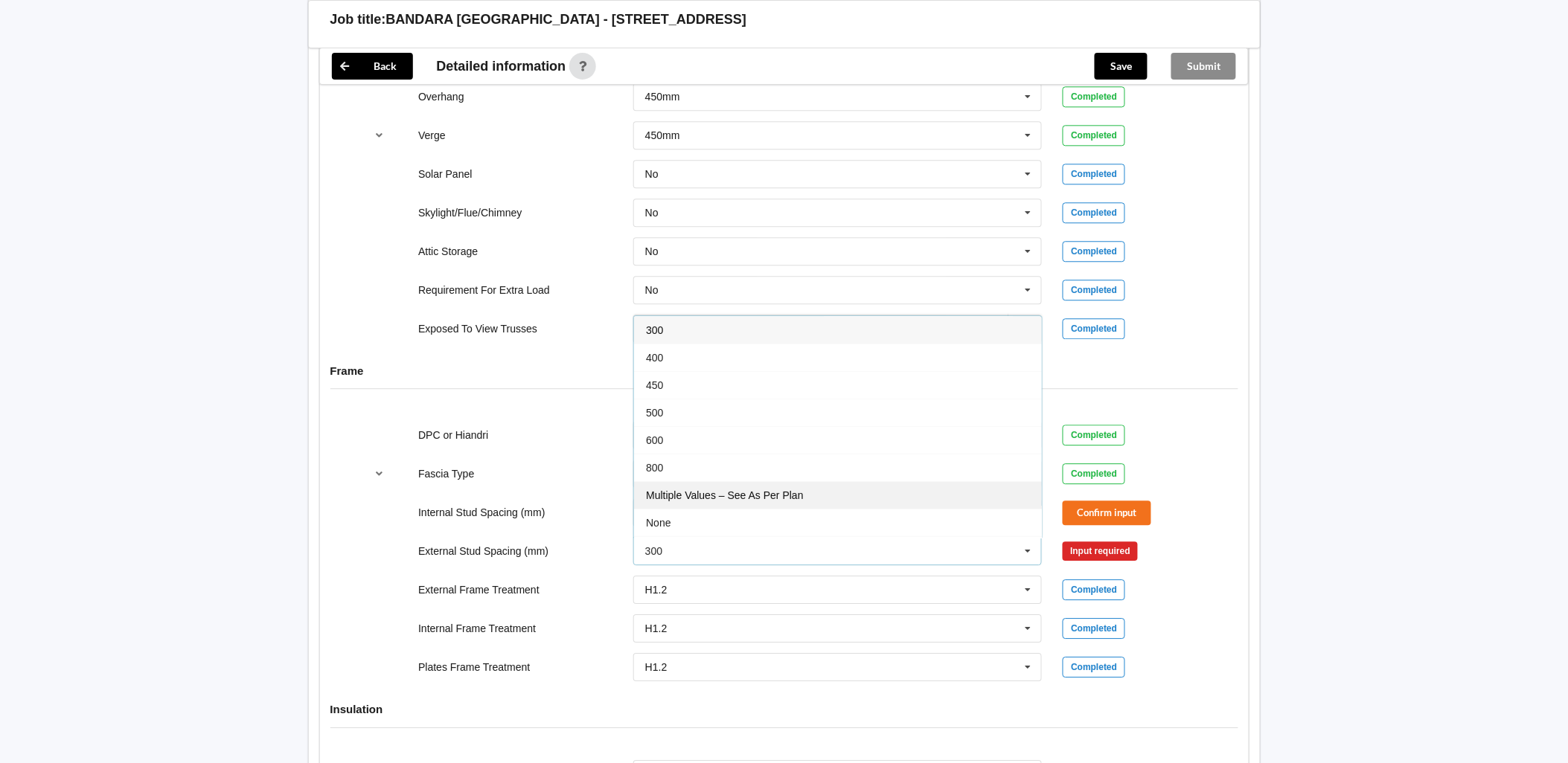
click at [828, 506] on div "Multiple Values – See As Per Plan" at bounding box center [837, 495] width 408 height 28
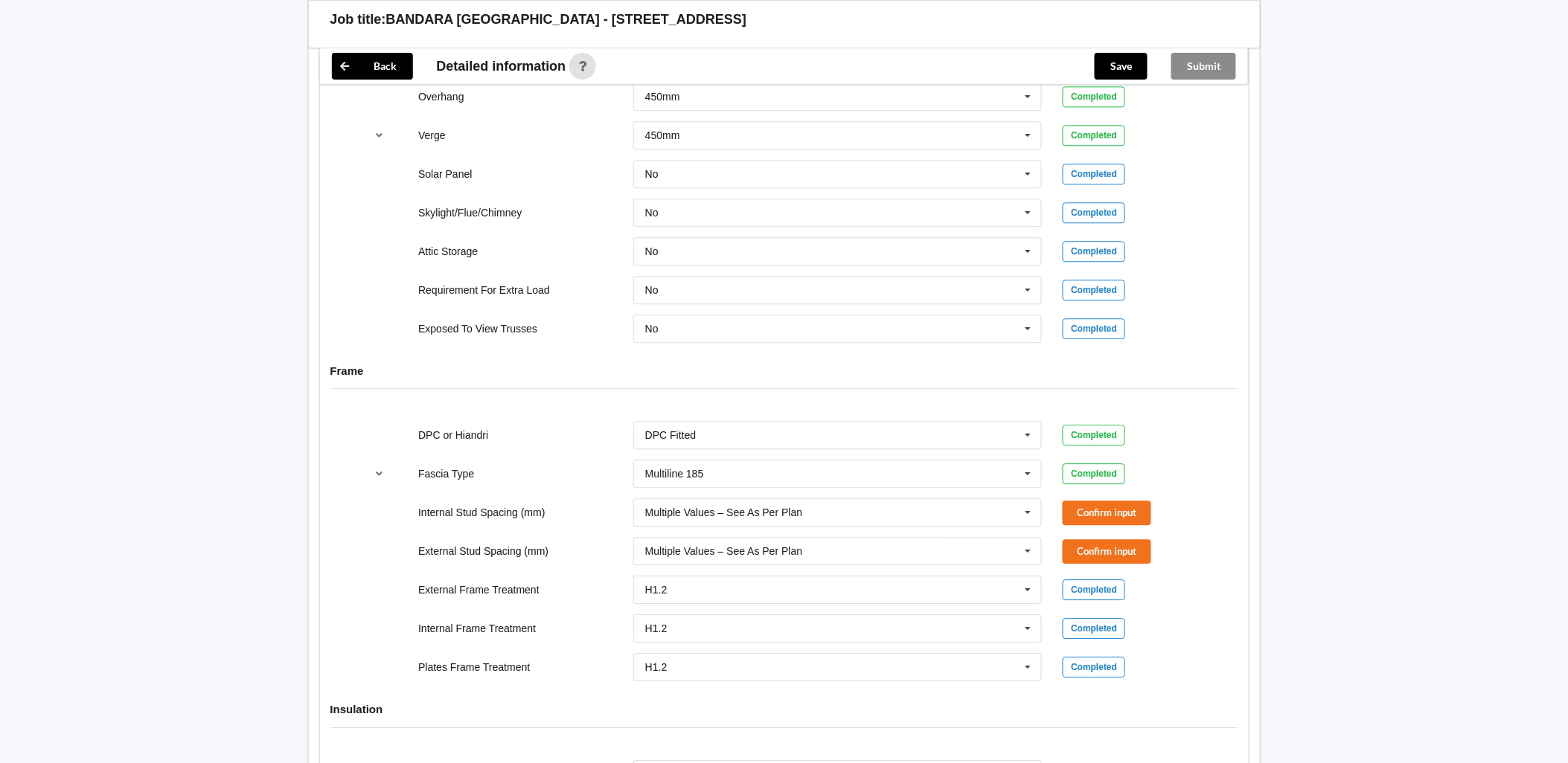
click at [1107, 530] on div "External Stud Spacing (mm) Multiple Values – See As Per Plan 300 400 450 500 60…" at bounding box center [784, 551] width 859 height 49
click at [1105, 518] on button "Confirm input" at bounding box center [1107, 513] width 89 height 24
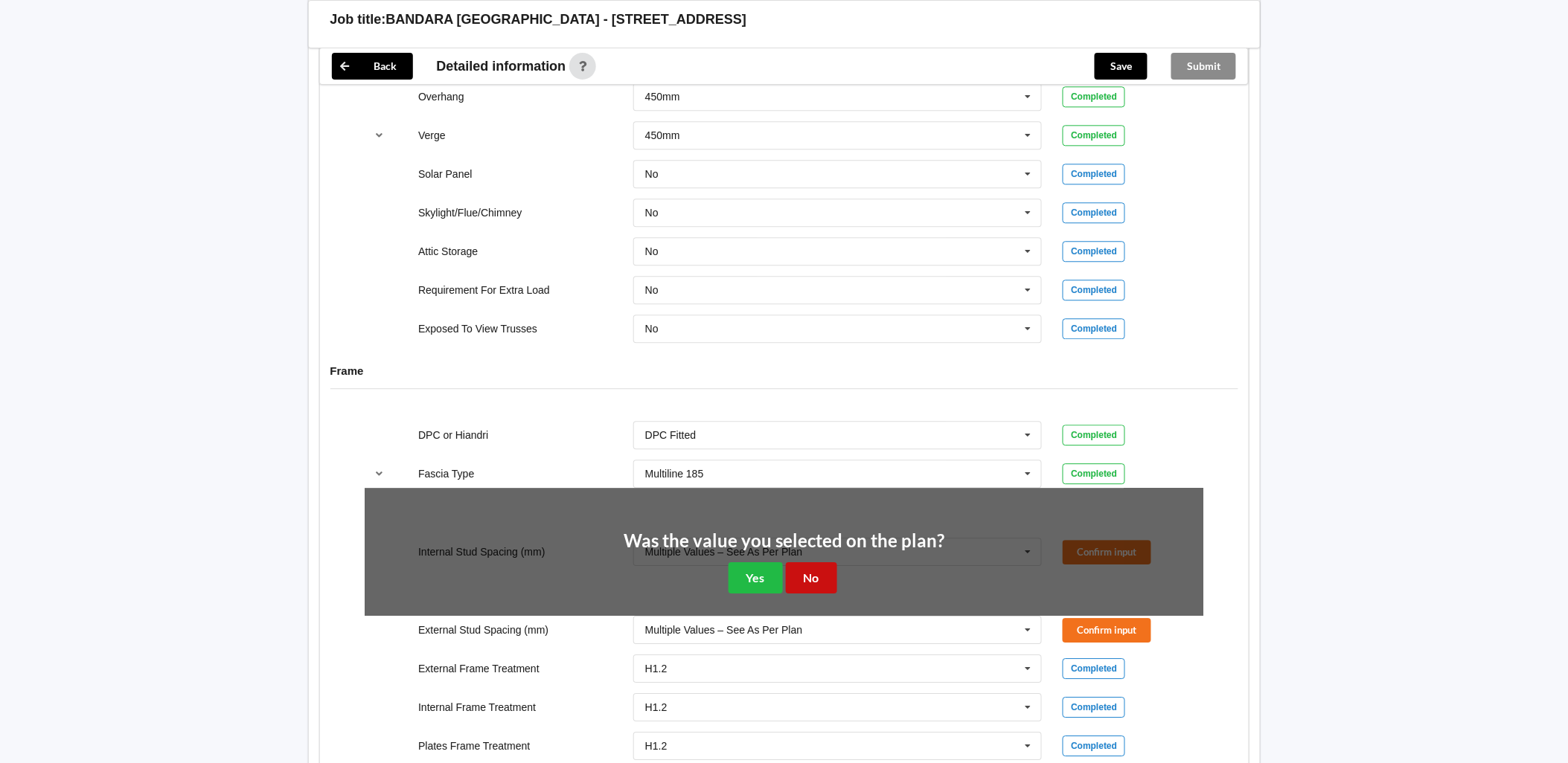
click at [829, 583] on button "No" at bounding box center [811, 577] width 51 height 30
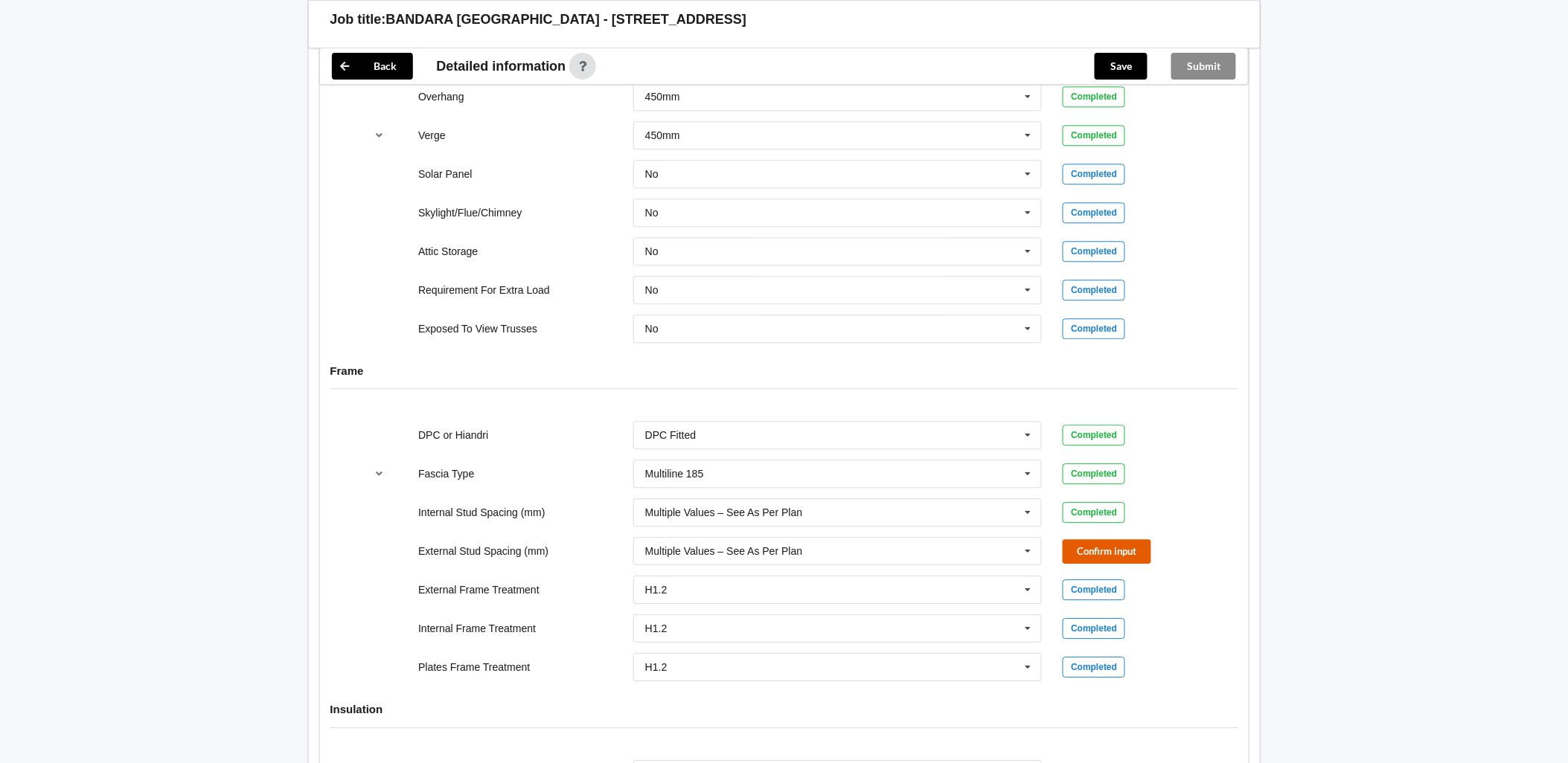
click at [1118, 543] on button "Confirm input" at bounding box center [1107, 551] width 89 height 24
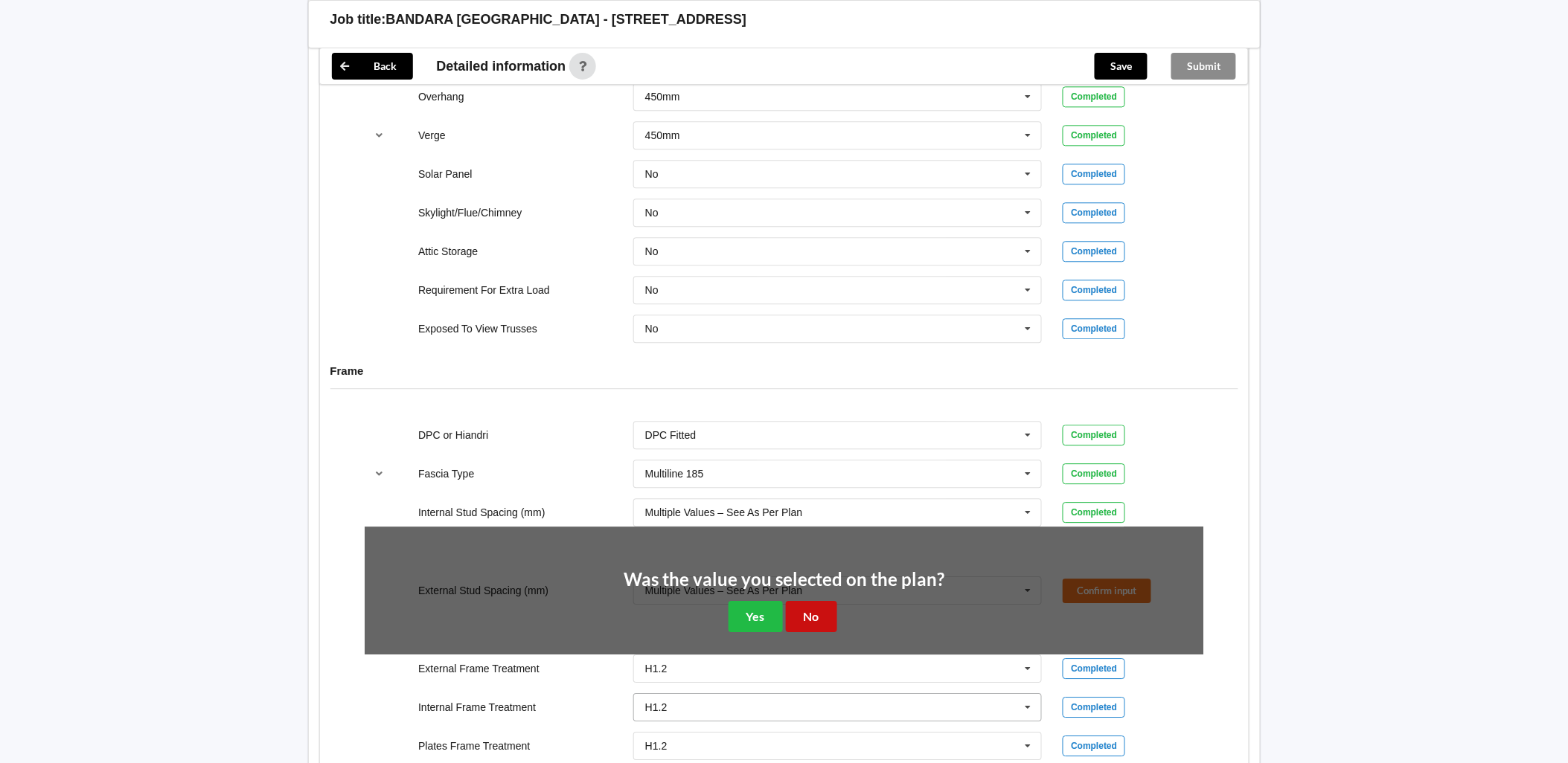
drag, startPoint x: 811, startPoint y: 614, endPoint x: 1009, endPoint y: 641, distance: 199.8
click at [812, 614] on button "No" at bounding box center [811, 616] width 51 height 30
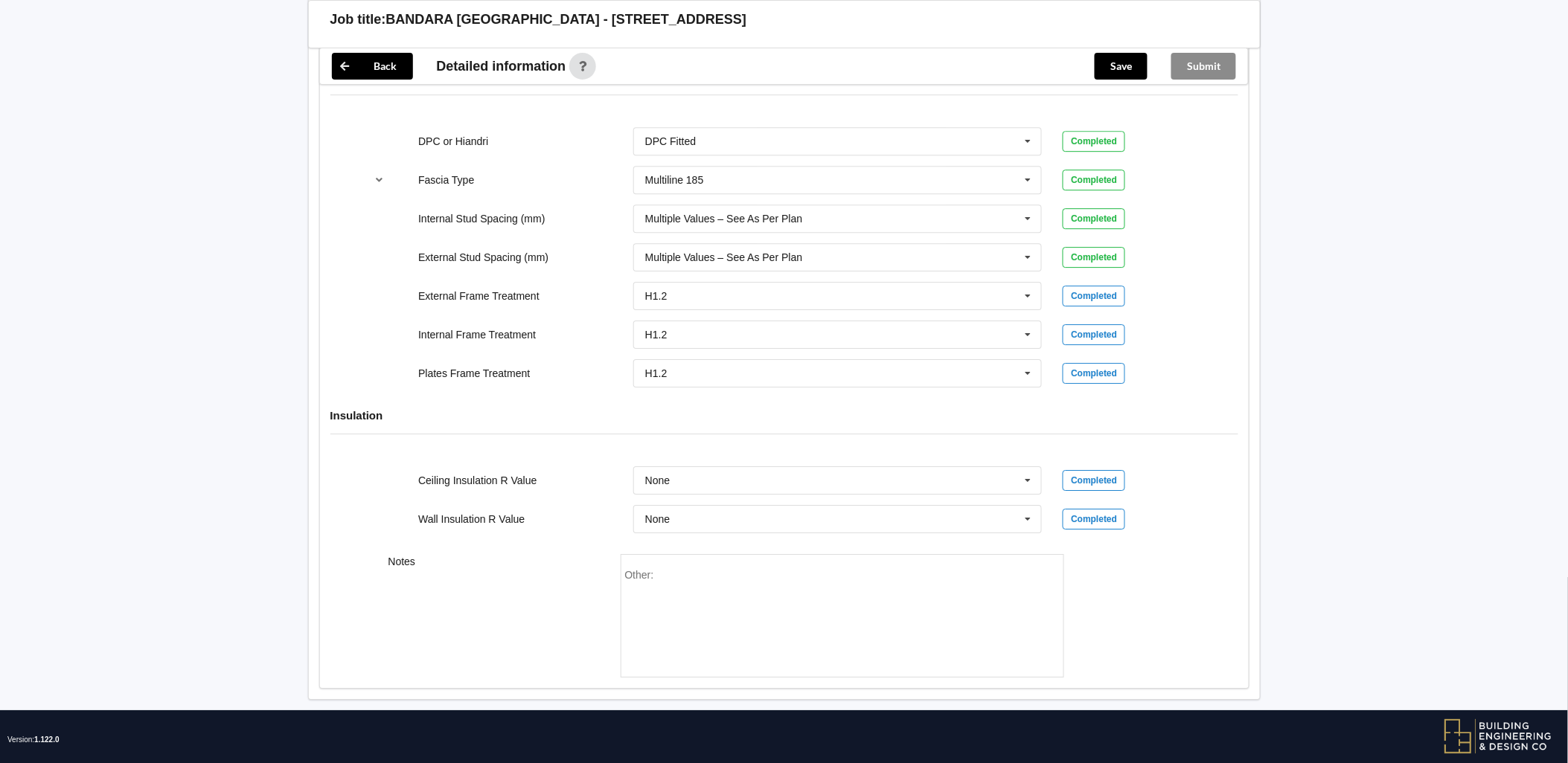
scroll to position [1528, 0]
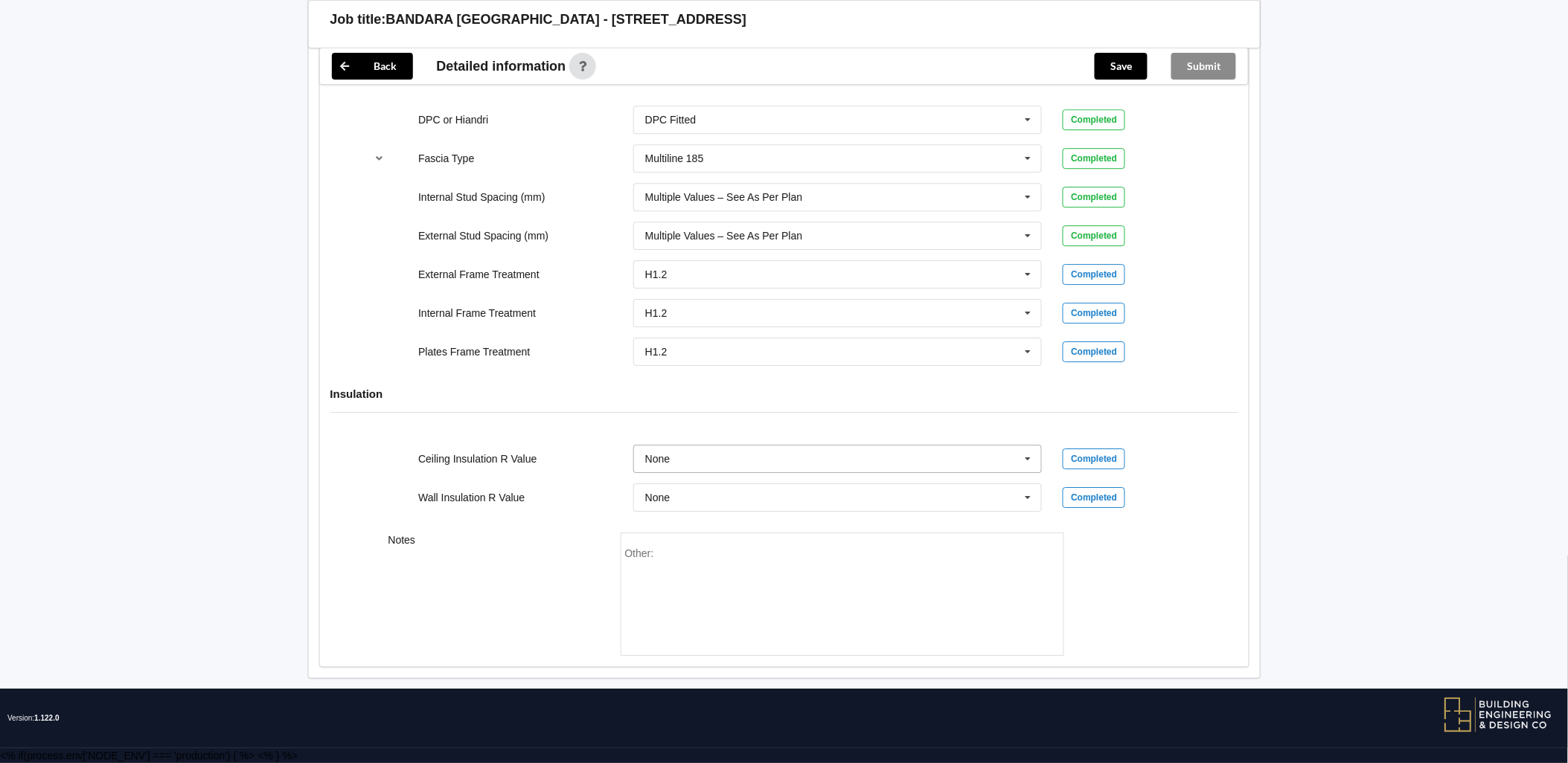
click at [742, 462] on input "text" at bounding box center [838, 458] width 408 height 27
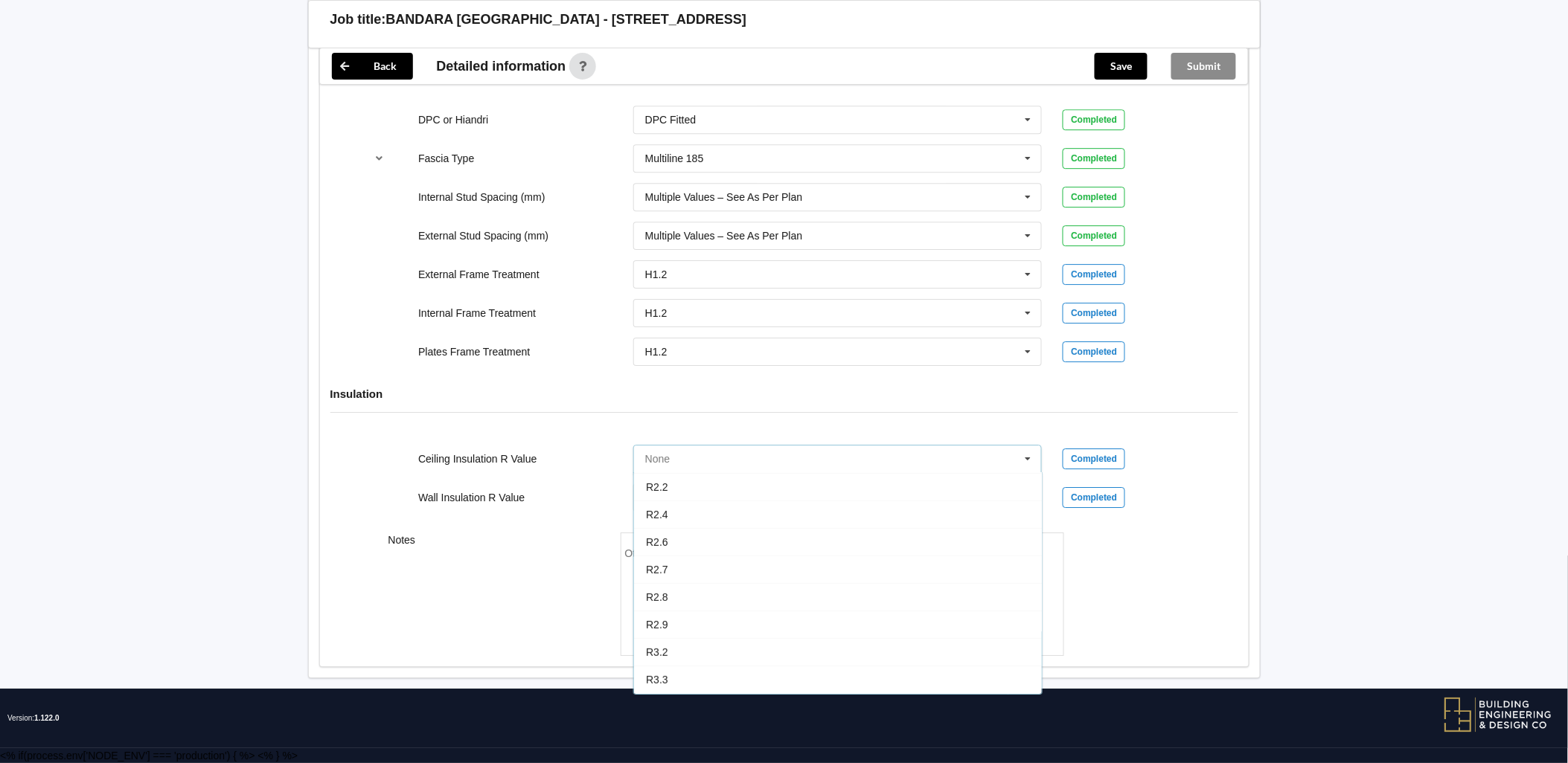
scroll to position [467, 0]
click at [692, 676] on div "R7.0" at bounding box center [837, 681] width 408 height 28
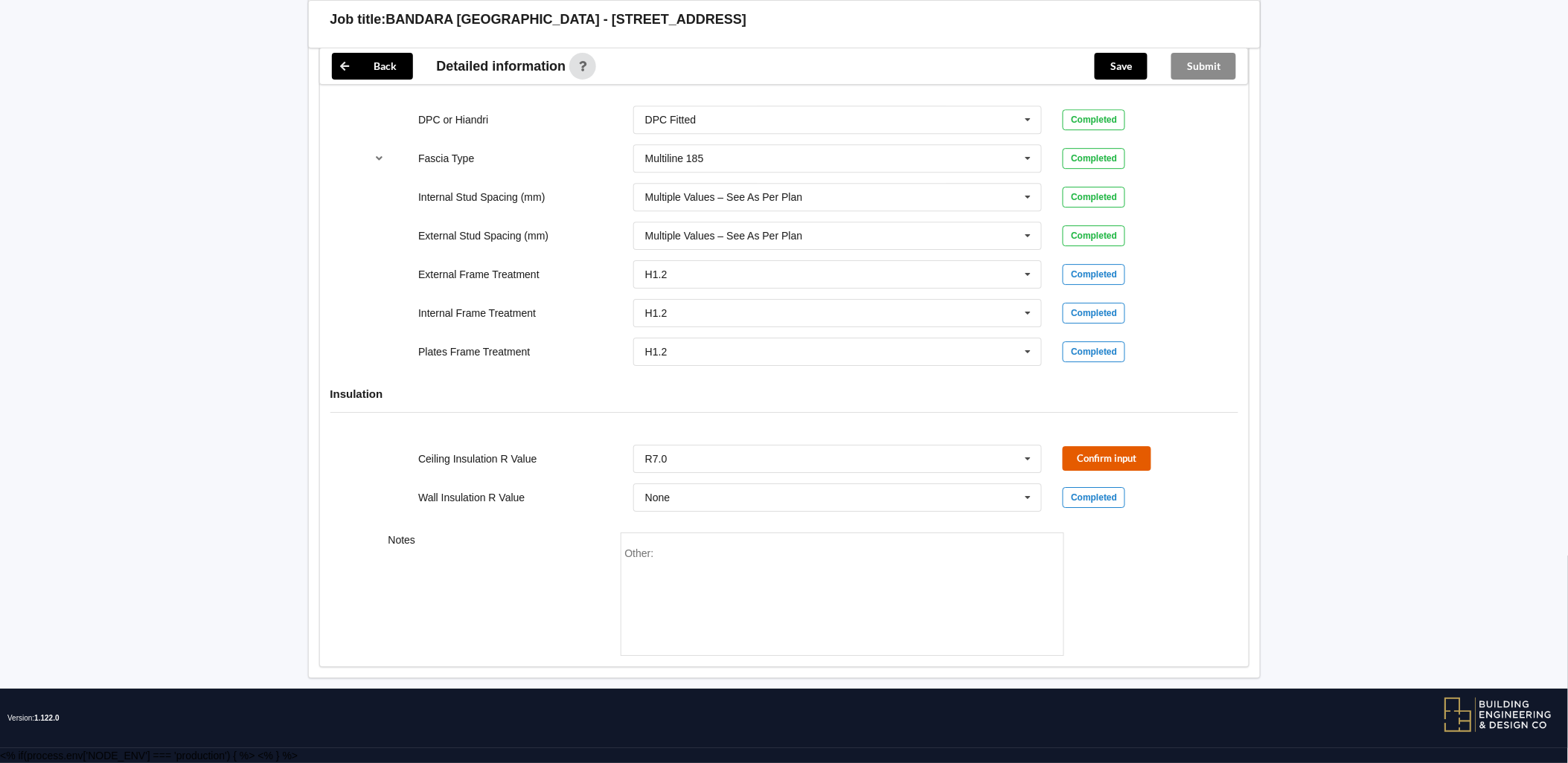
click at [1102, 459] on button "Confirm input" at bounding box center [1107, 458] width 89 height 24
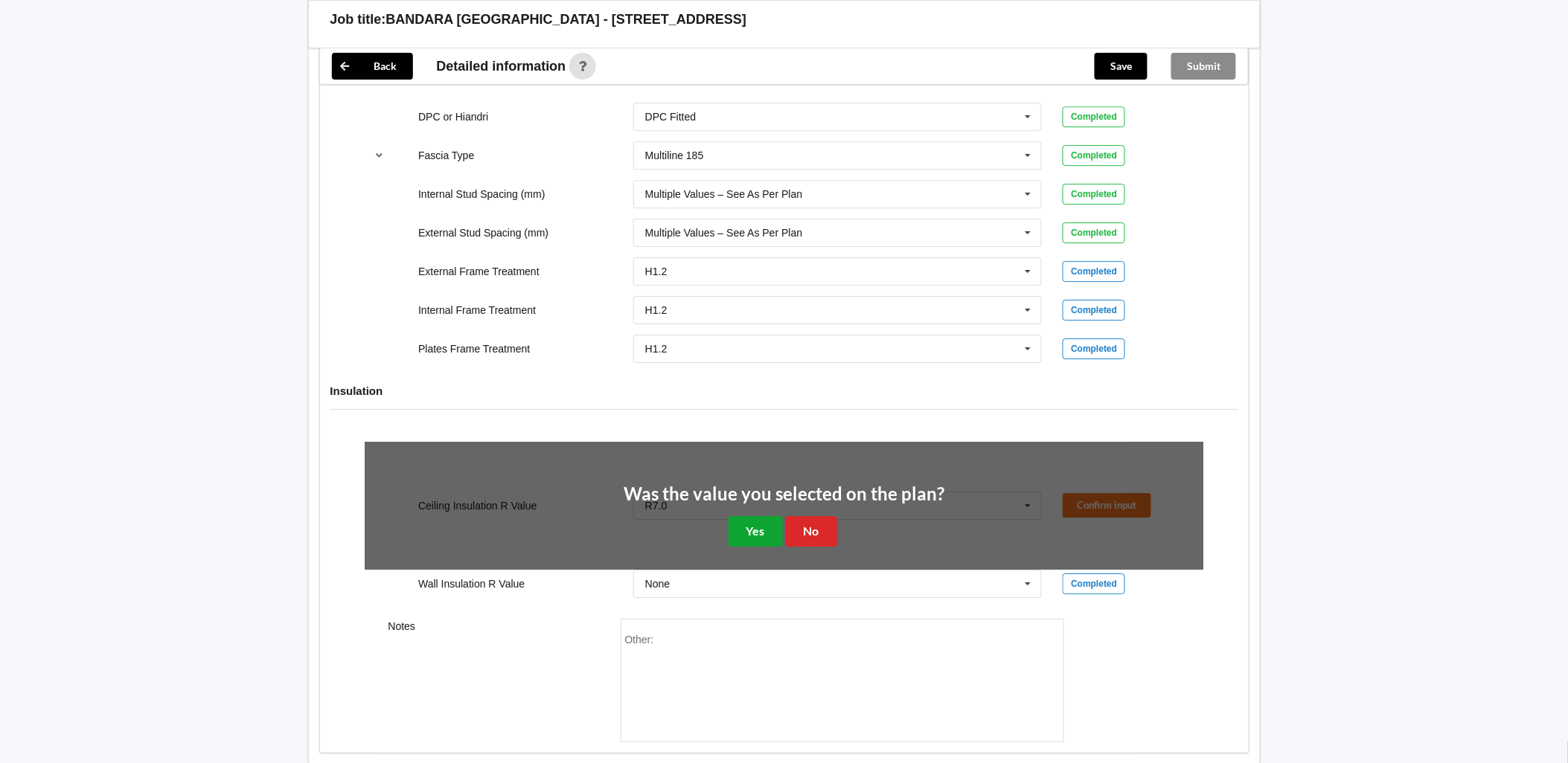
click at [745, 529] on button "Yes" at bounding box center [755, 531] width 55 height 30
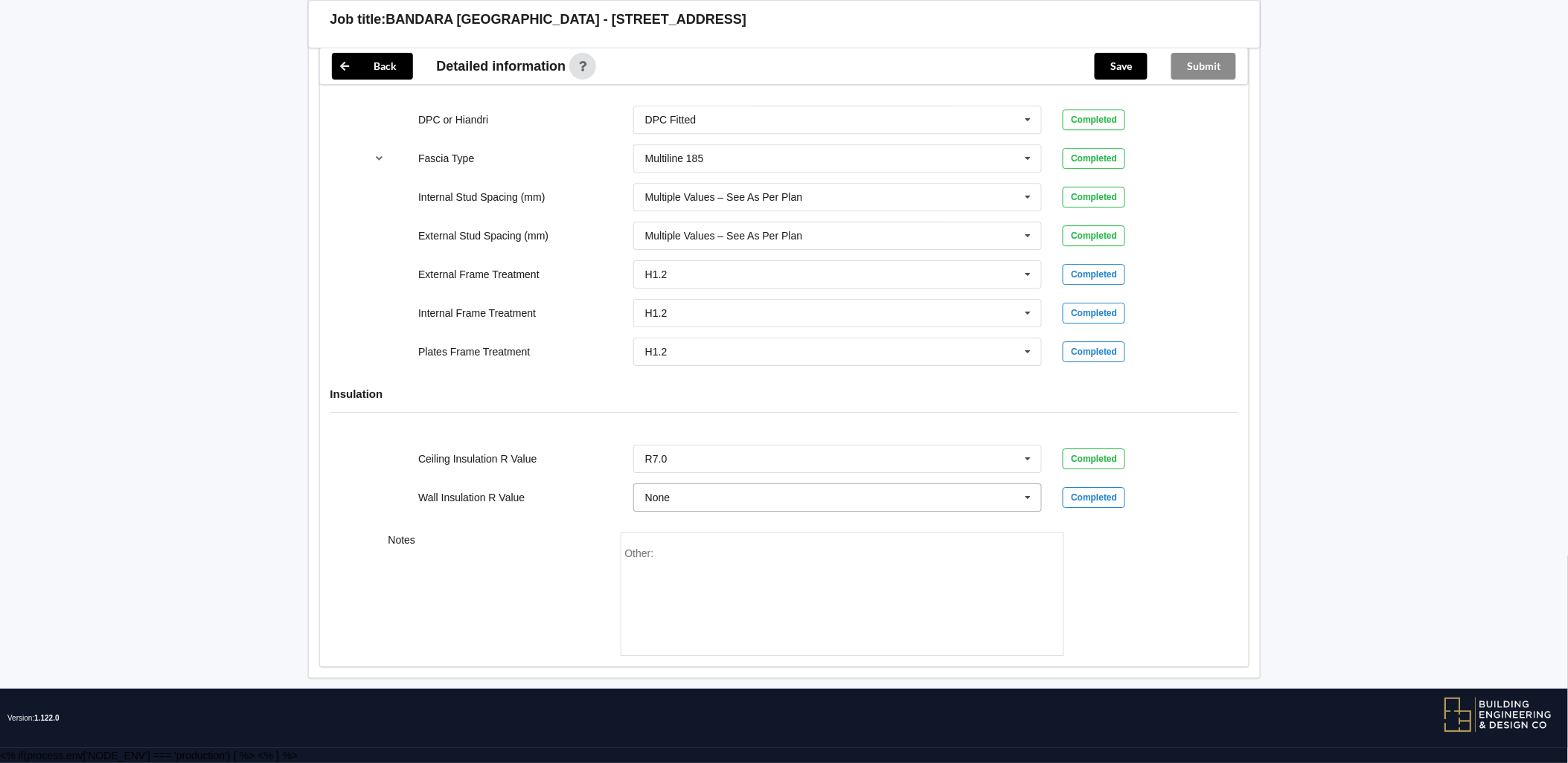
click at [1012, 489] on input "text" at bounding box center [838, 498] width 408 height 27
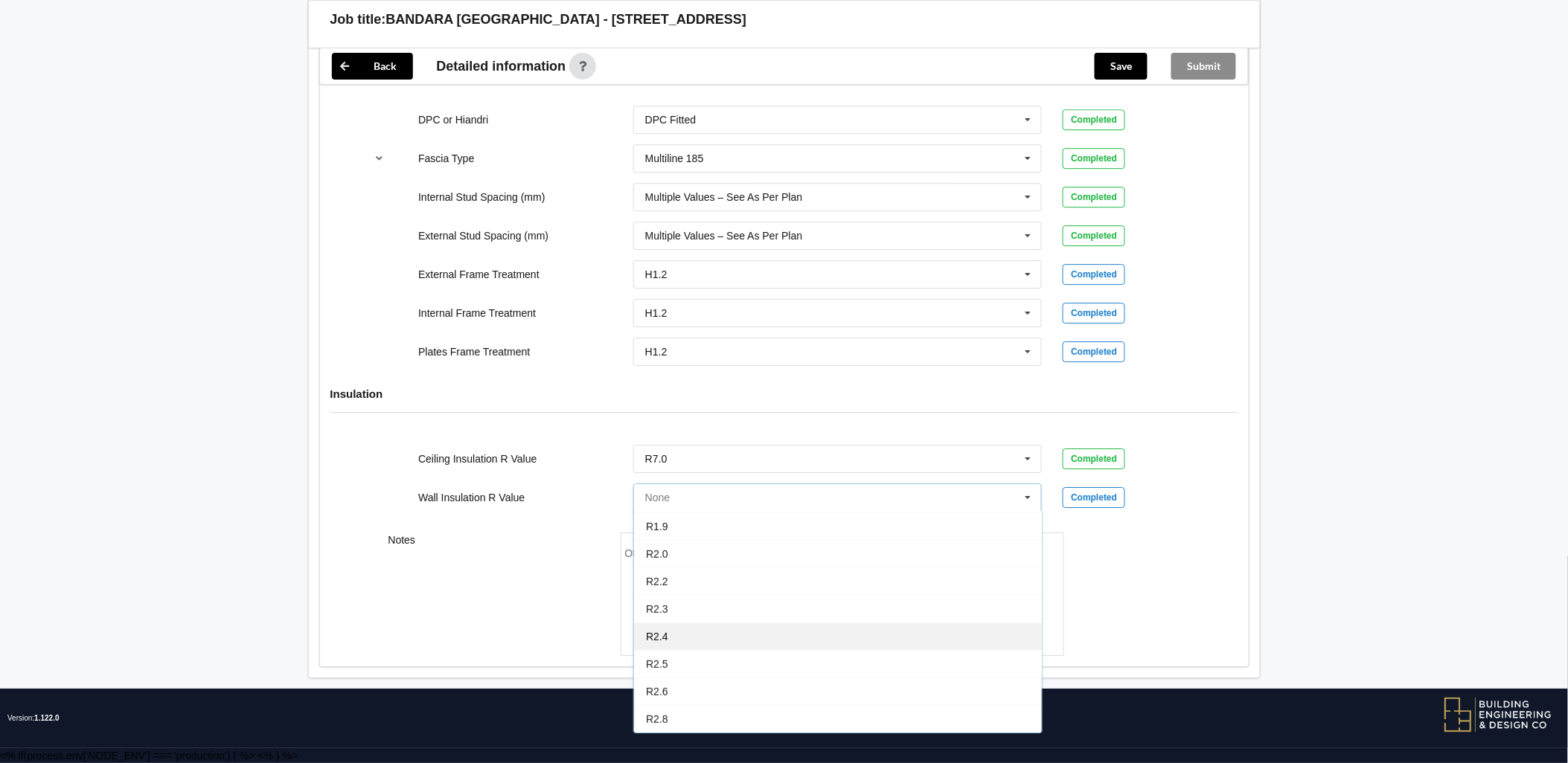
scroll to position [248, 0]
click at [731, 664] on div "R2.6" at bounding box center [837, 663] width 408 height 28
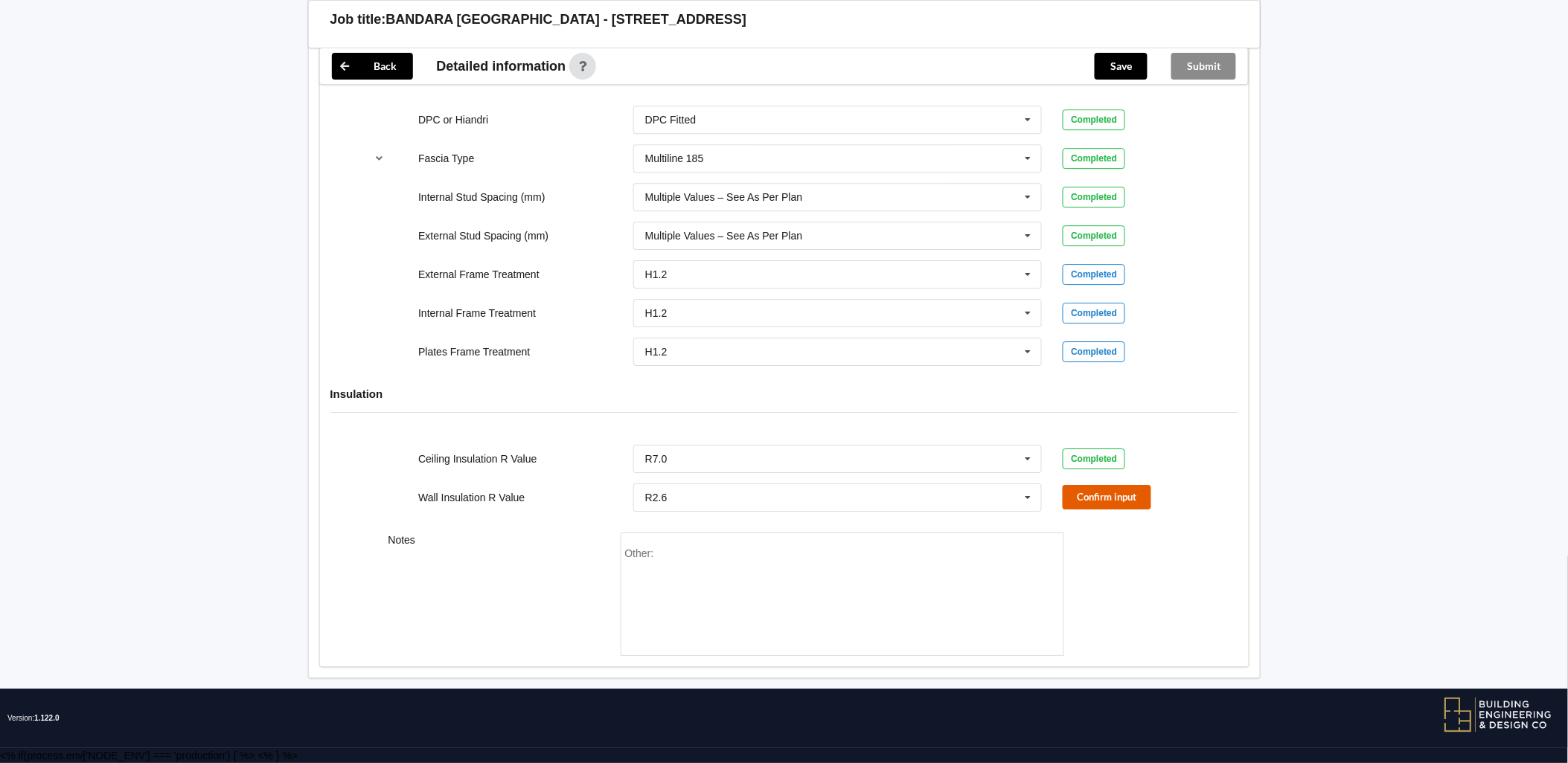
click at [1107, 489] on button "Confirm input" at bounding box center [1107, 498] width 89 height 24
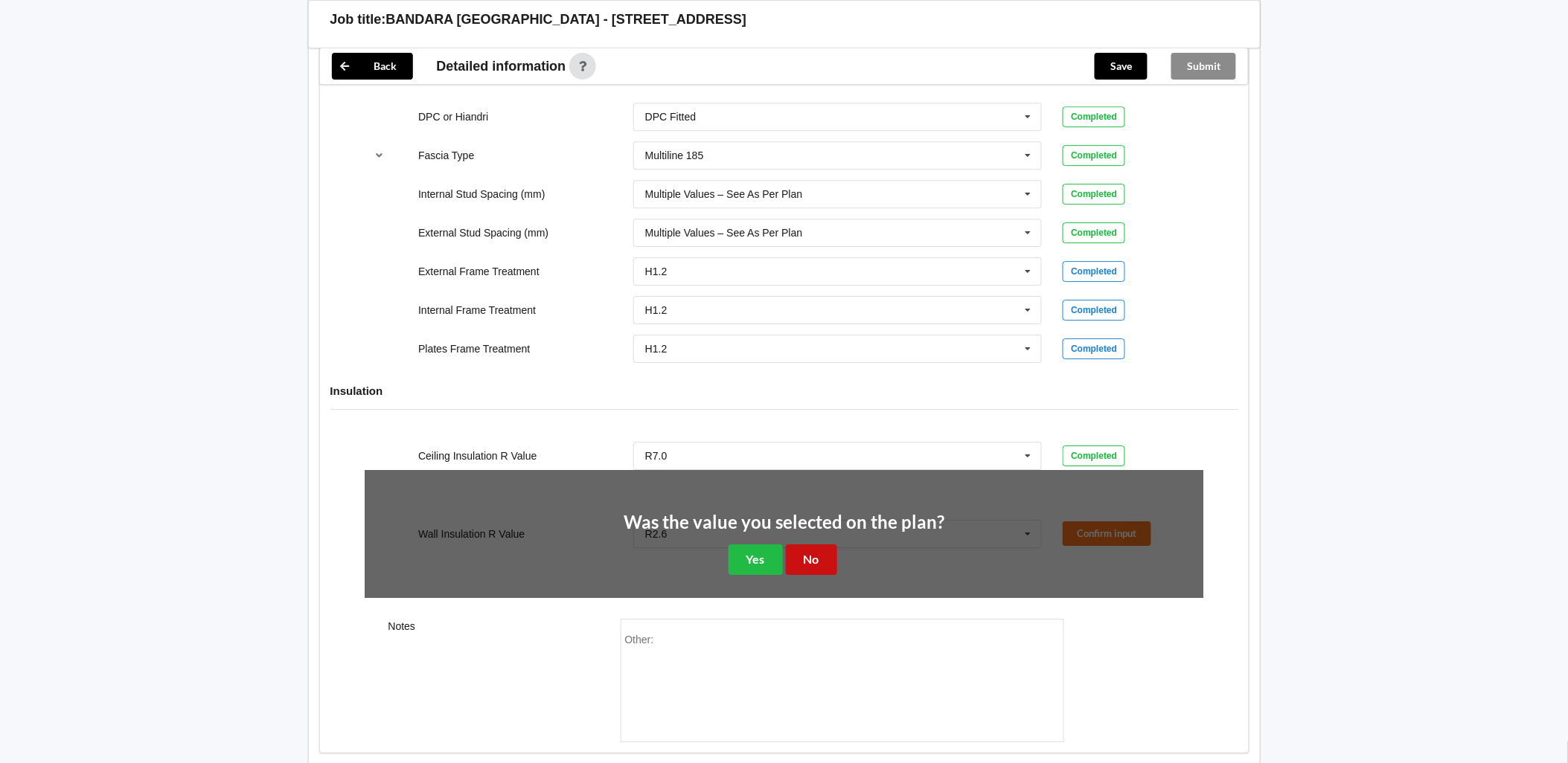
click at [826, 565] on button "No" at bounding box center [811, 559] width 51 height 30
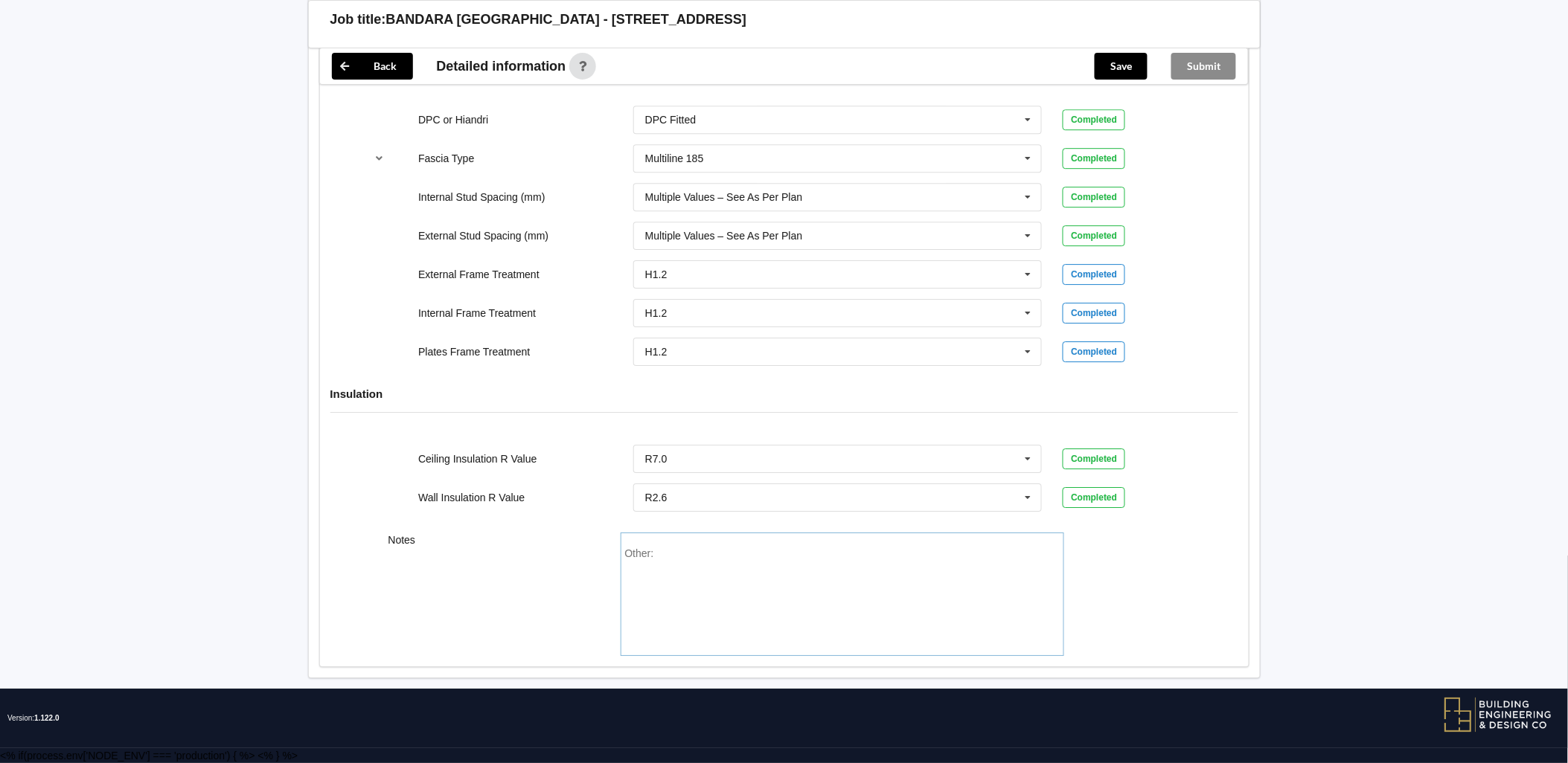
click at [776, 645] on div "Other:" at bounding box center [842, 599] width 435 height 104
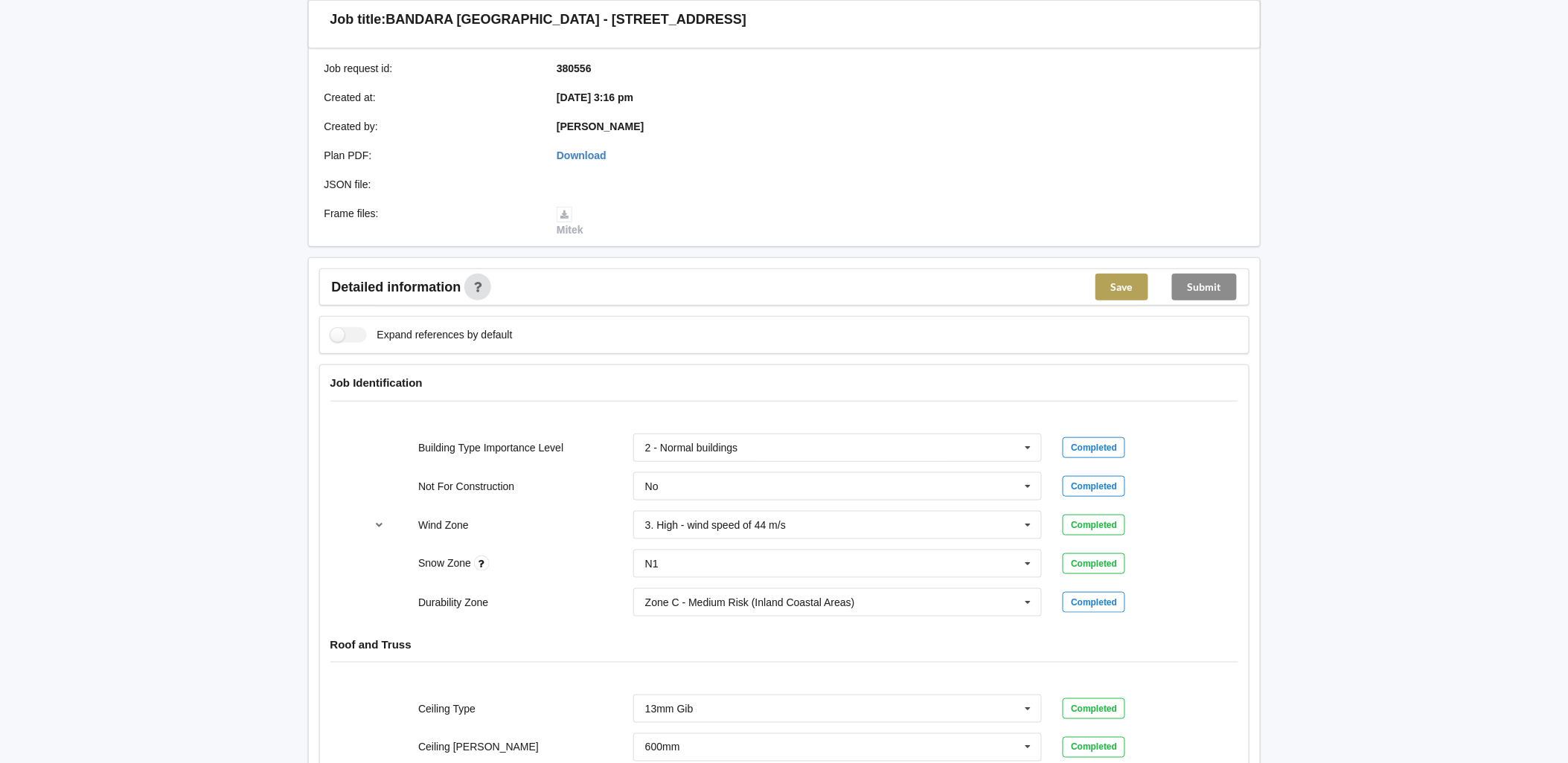
click at [1122, 289] on button "Save" at bounding box center [1122, 287] width 53 height 27
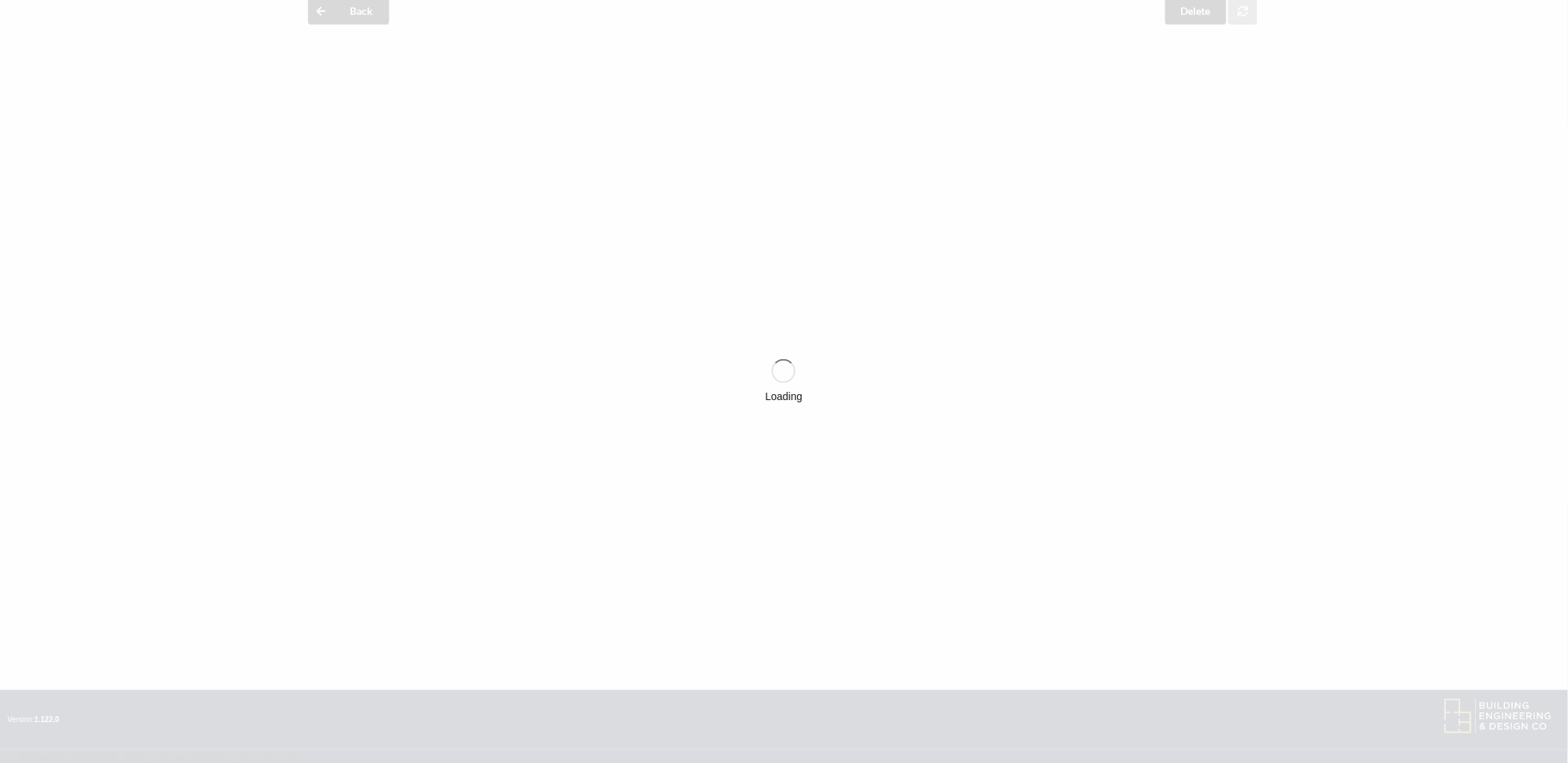
scroll to position [287, 0]
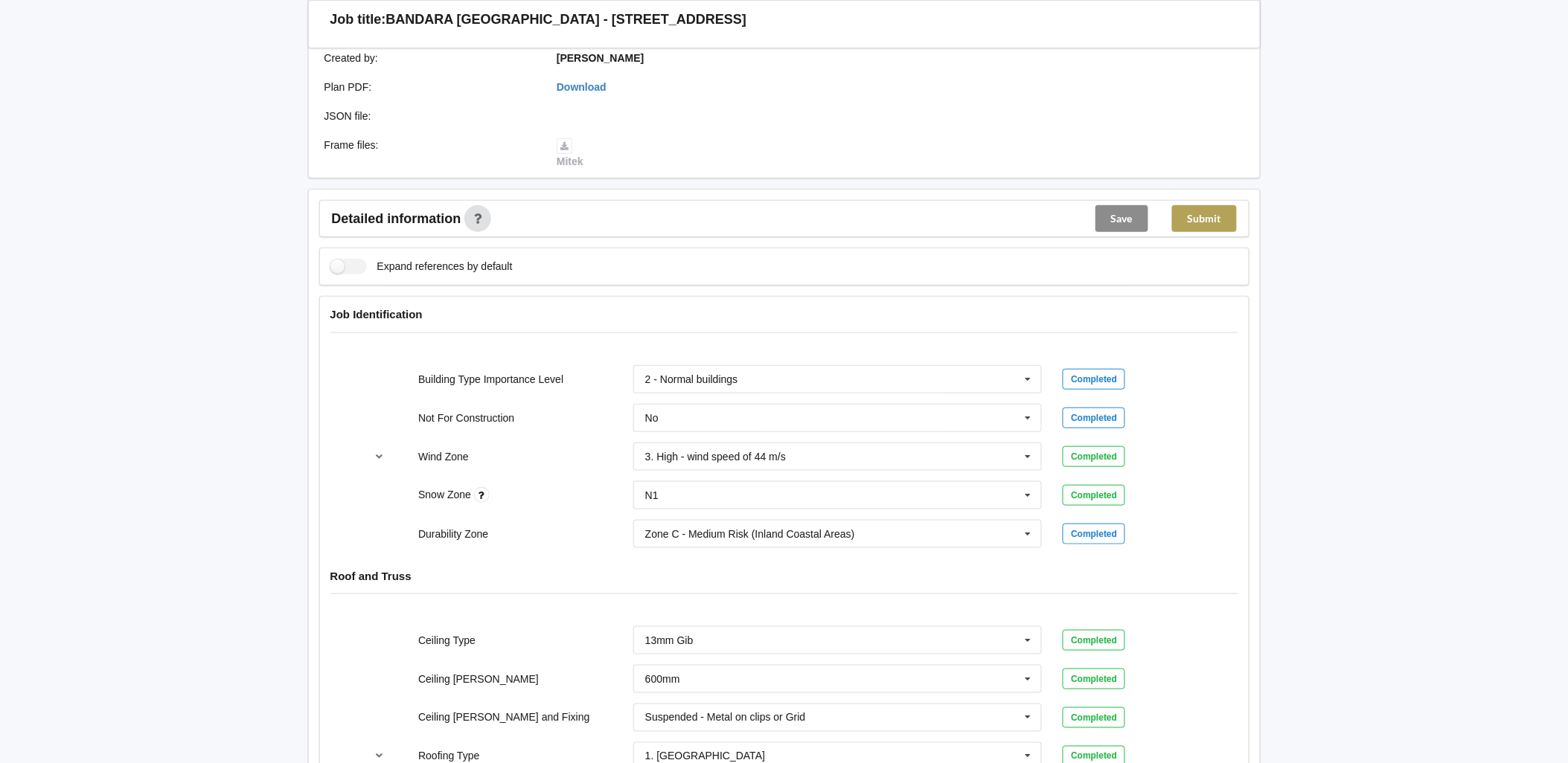
click at [1226, 220] on button "Submit" at bounding box center [1204, 218] width 64 height 27
